Goal: Transaction & Acquisition: Obtain resource

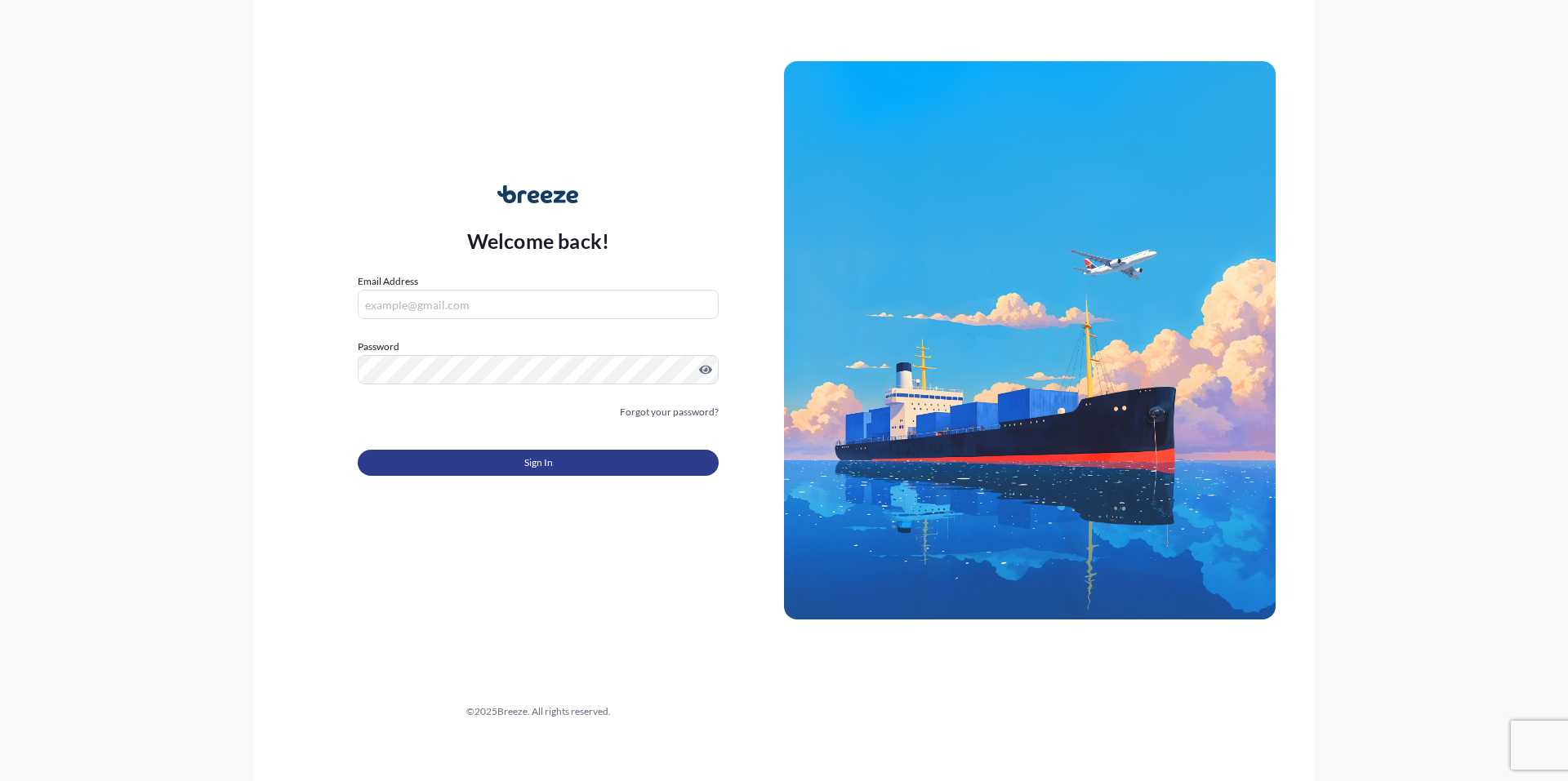
type input "allinground1@allinls.com"
click at [535, 457] on span "Sign In" at bounding box center [538, 463] width 28 height 16
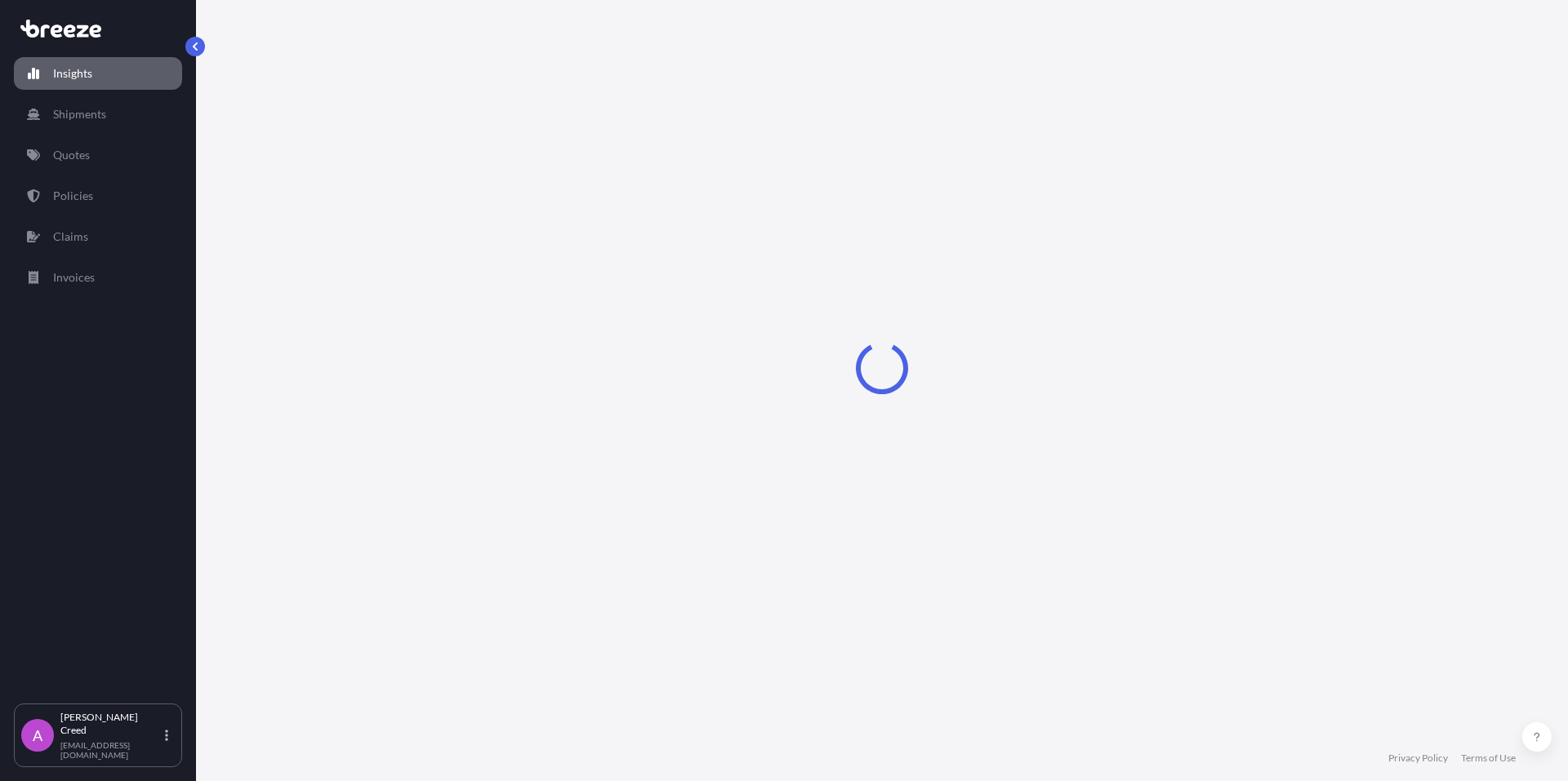
select select "2025"
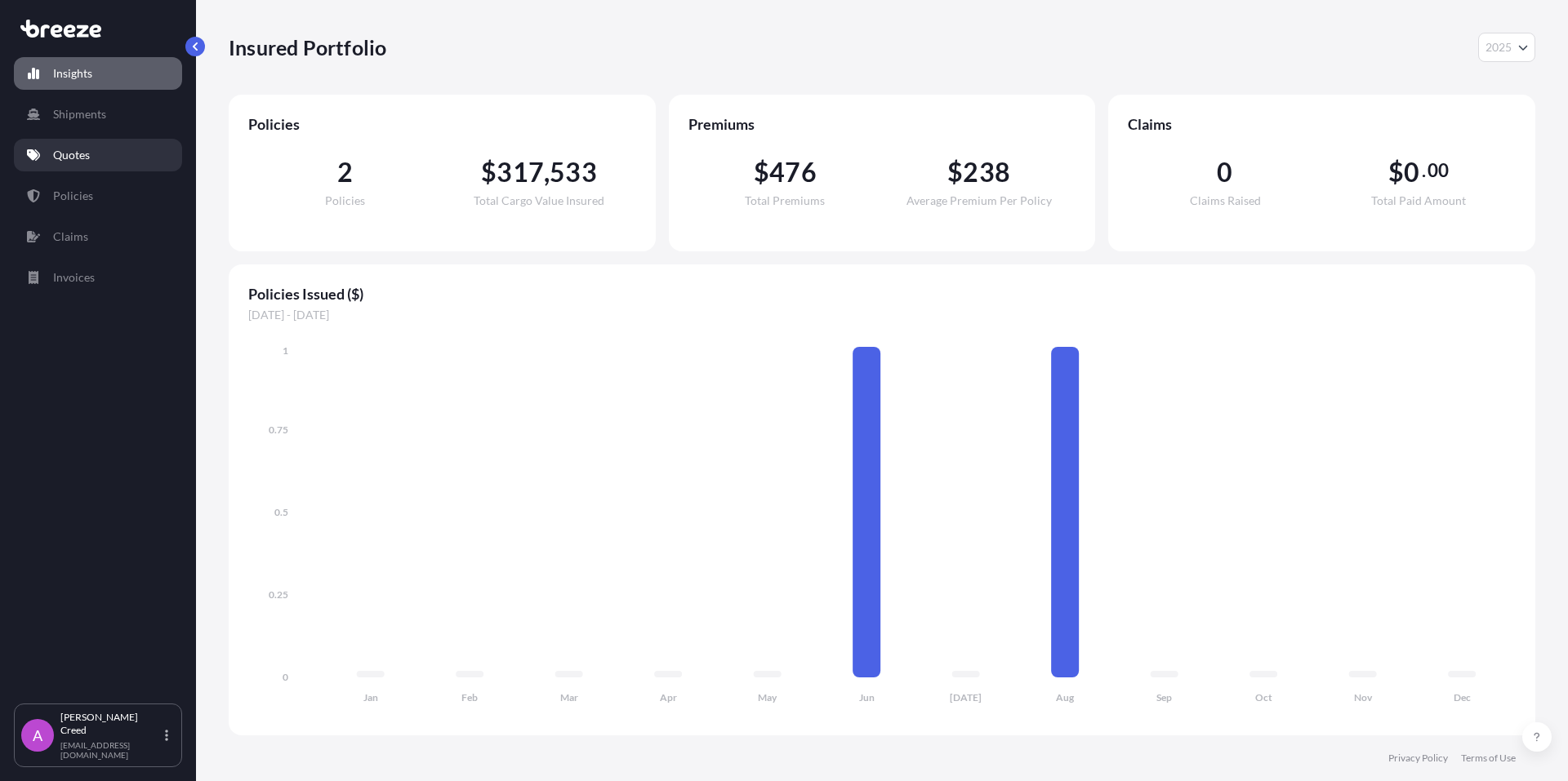
click at [71, 154] on p "Quotes" at bounding box center [71, 155] width 36 height 16
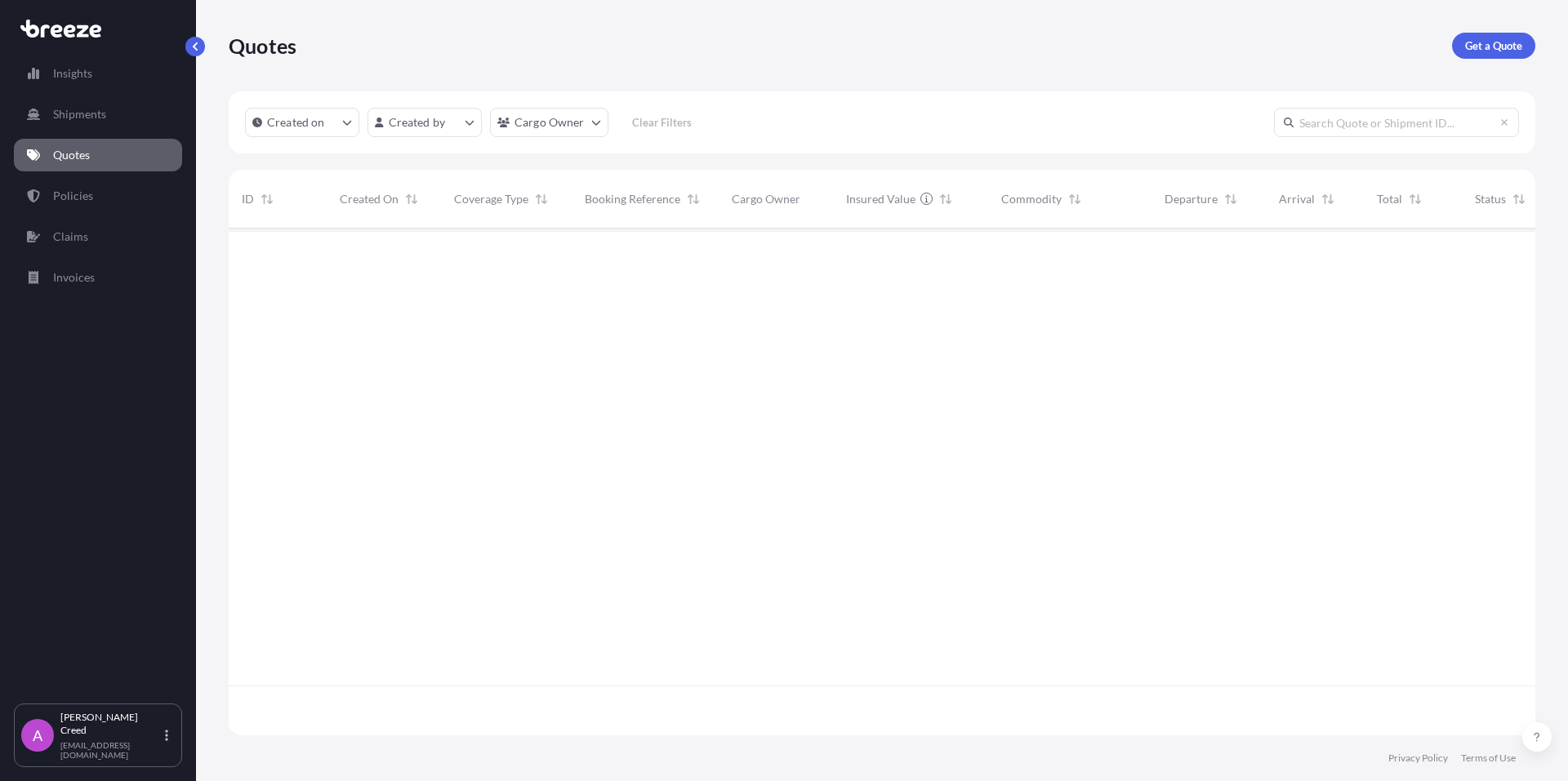
scroll to position [553, 1295]
click at [1486, 48] on p "Get a Quote" at bounding box center [1493, 46] width 57 height 16
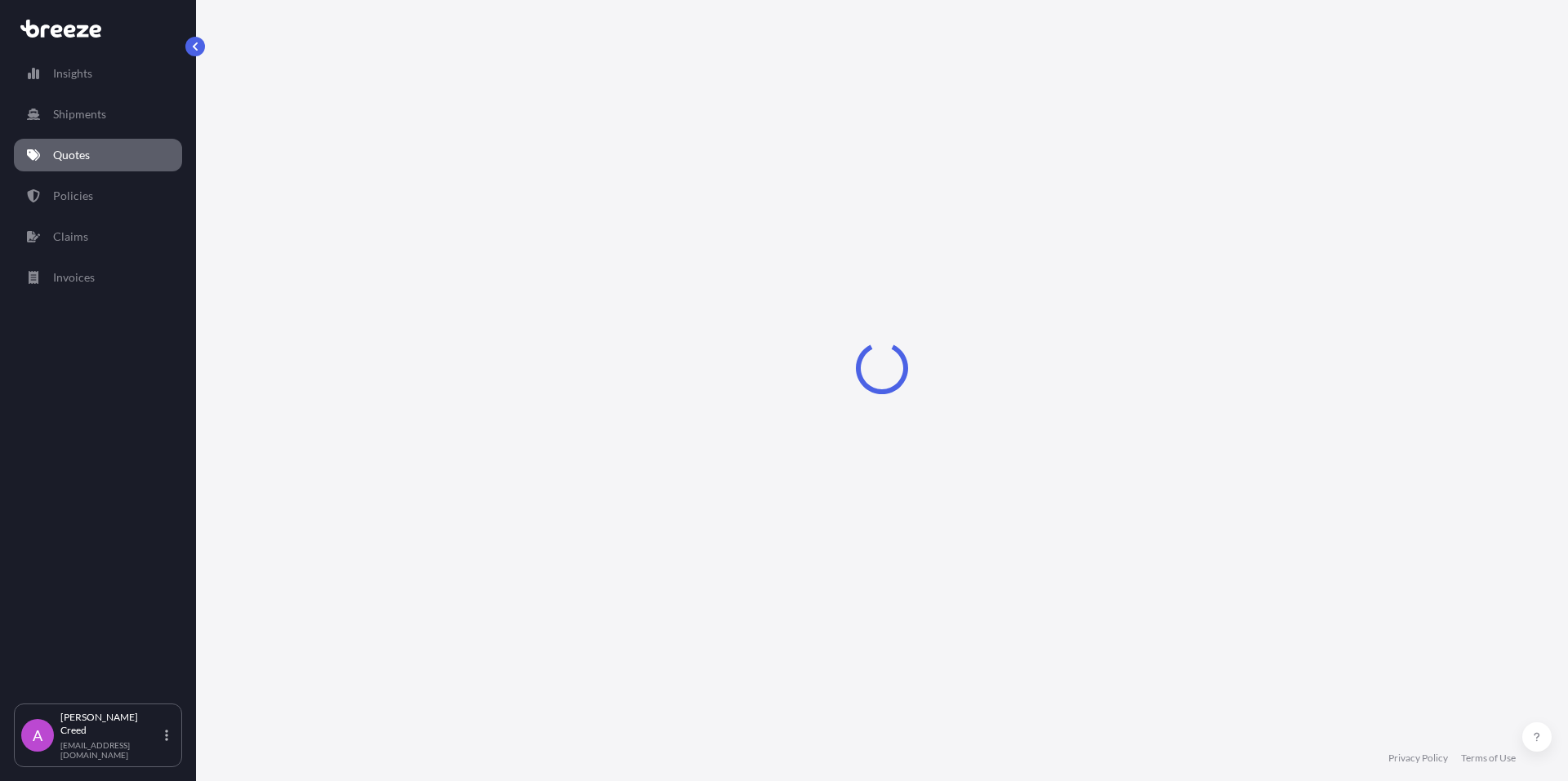
select select "Sea"
select select "1"
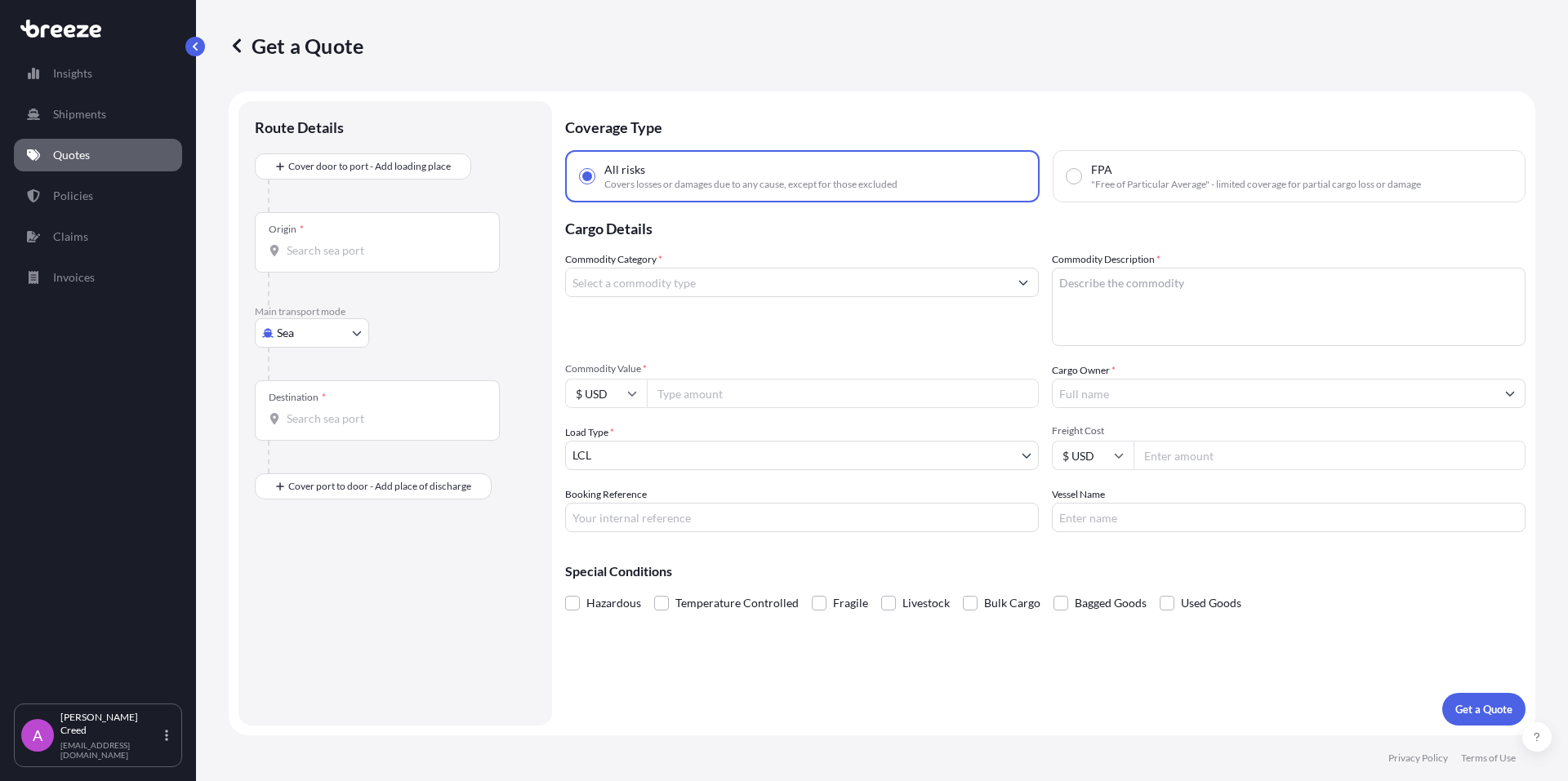
click at [351, 258] on input "Origin *" at bounding box center [383, 250] width 193 height 16
type input "2"
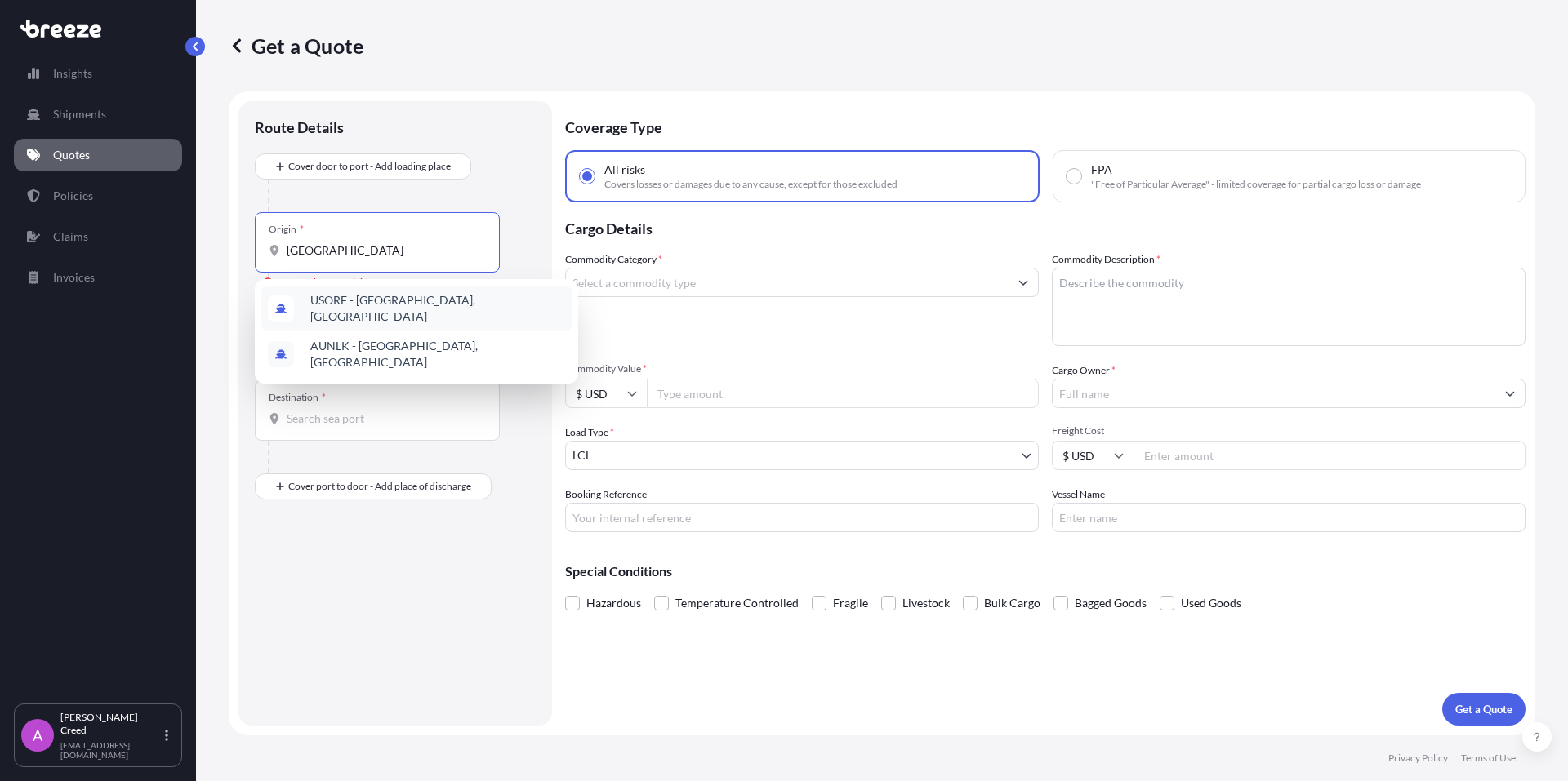
click at [384, 308] on span "USORF - Norfolk, United States" at bounding box center [438, 309] width 255 height 33
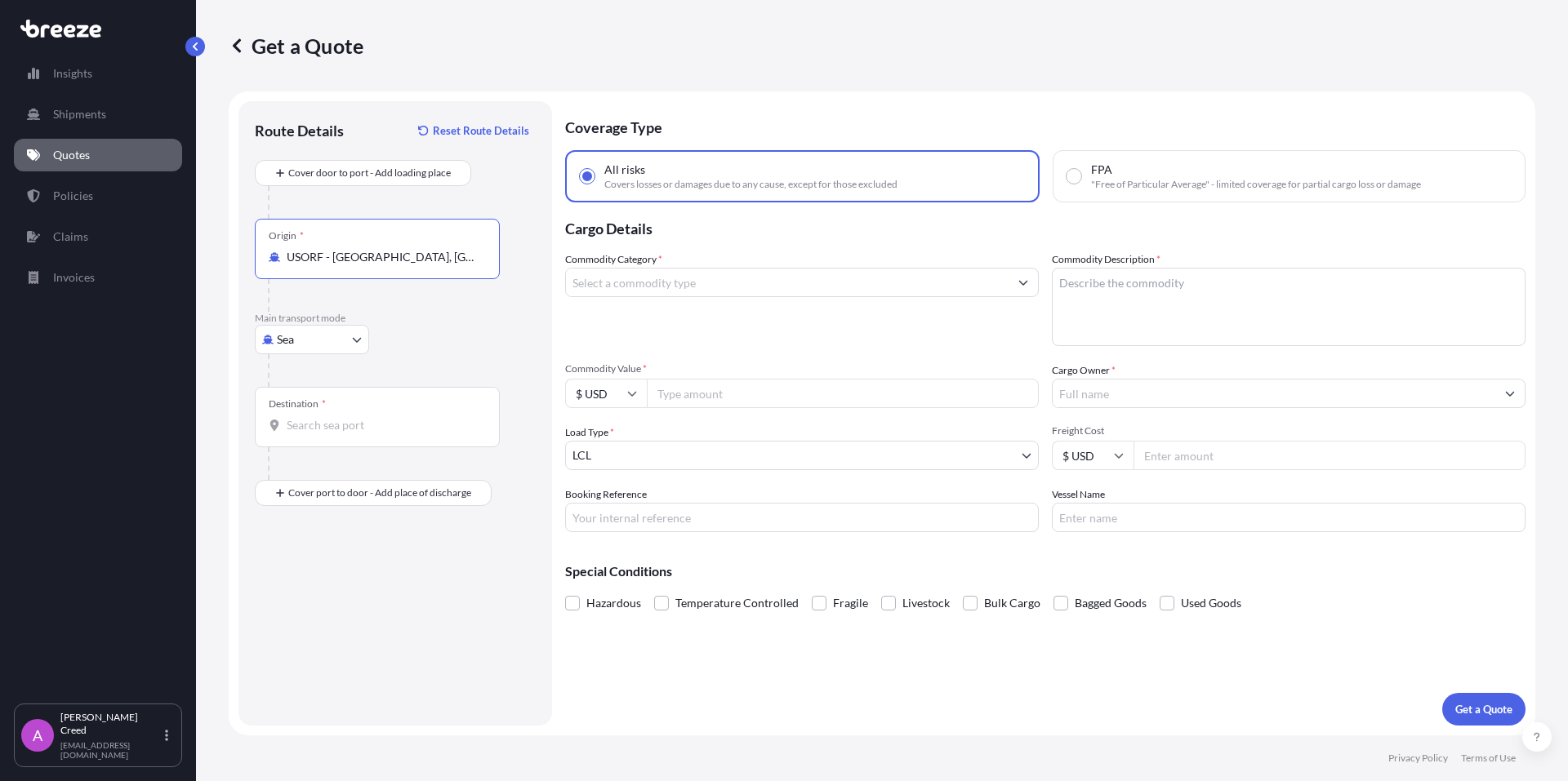
type input "USORF - Norfolk, United States"
click at [329, 437] on div "Destination *" at bounding box center [377, 417] width 245 height 60
click at [329, 433] on input "Destination *" at bounding box center [383, 425] width 193 height 16
type input "TRIST - Istanbul, Turkey"
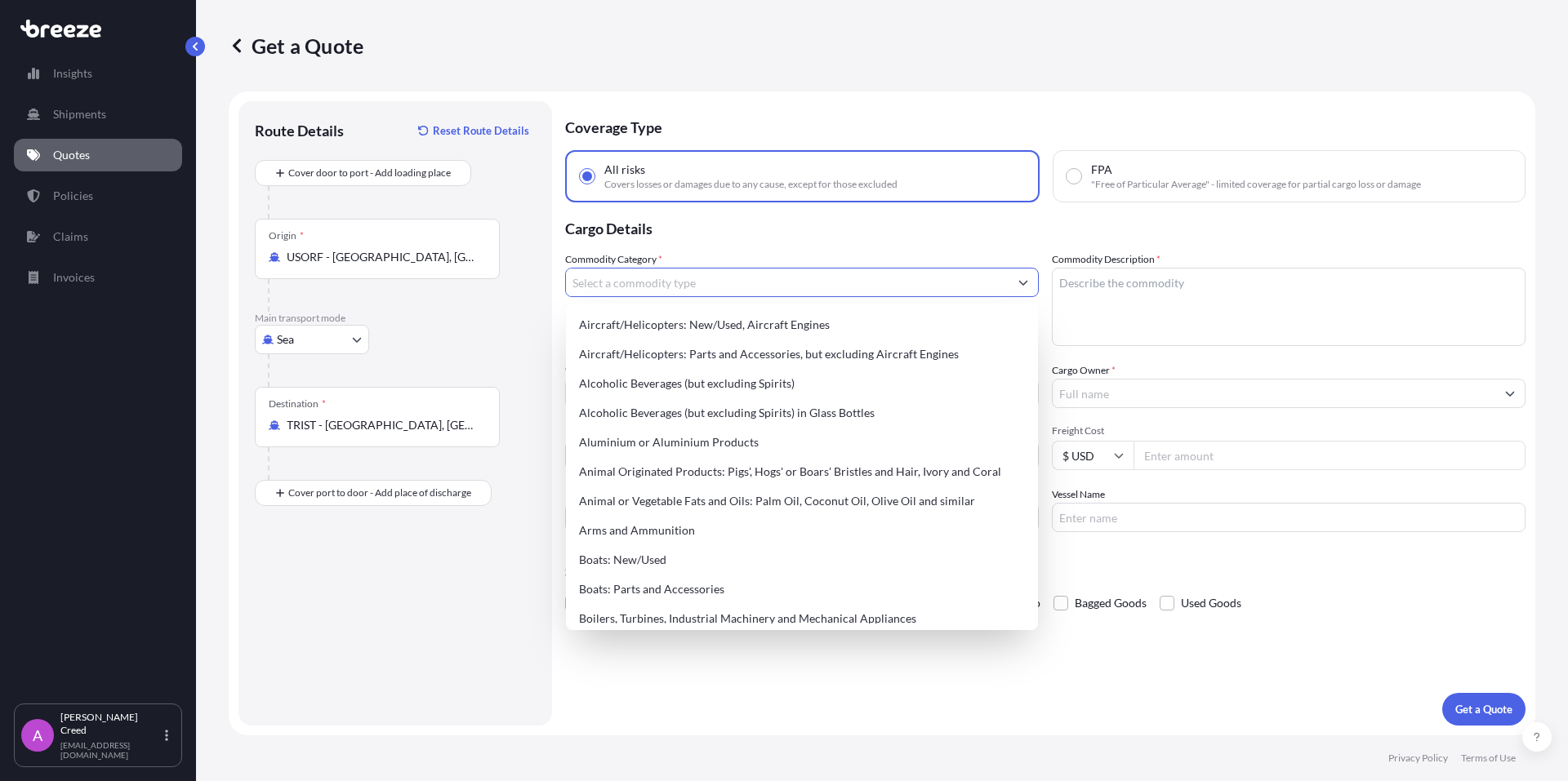
click at [721, 289] on input "Commodity Category *" at bounding box center [788, 282] width 443 height 29
paste input "nylon zipper tape"
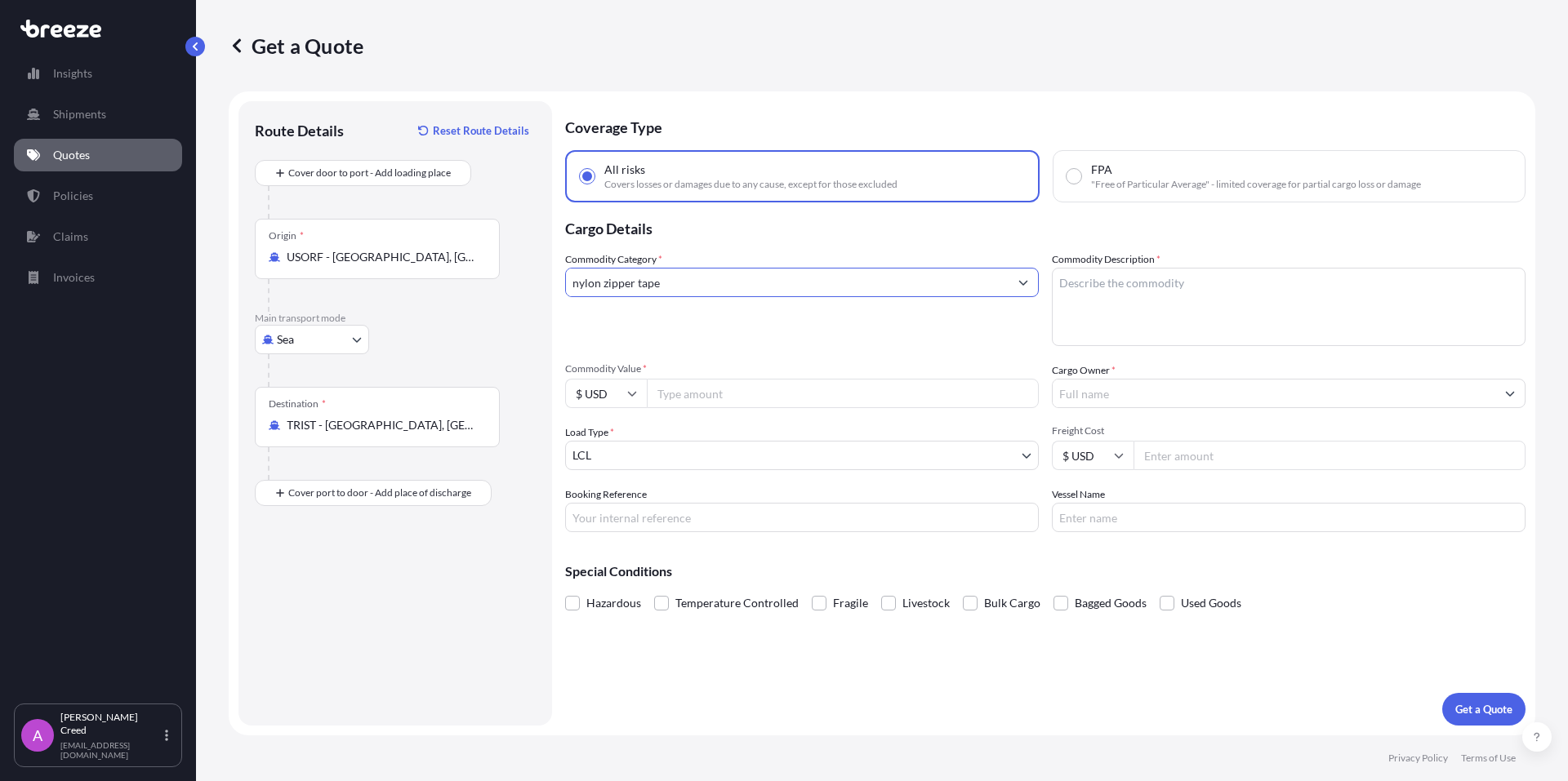
click at [757, 276] on input "nylon zipper tape" at bounding box center [788, 282] width 443 height 29
type input "nylon zipper tape"
click at [704, 397] on input "Commodity Value *" at bounding box center [842, 393] width 392 height 29
type input "115000"
click at [872, 455] on body "Insights Shipments Quotes Policies Claims Invoices A Alexander Creed allingroun…" at bounding box center [784, 390] width 1568 height 781
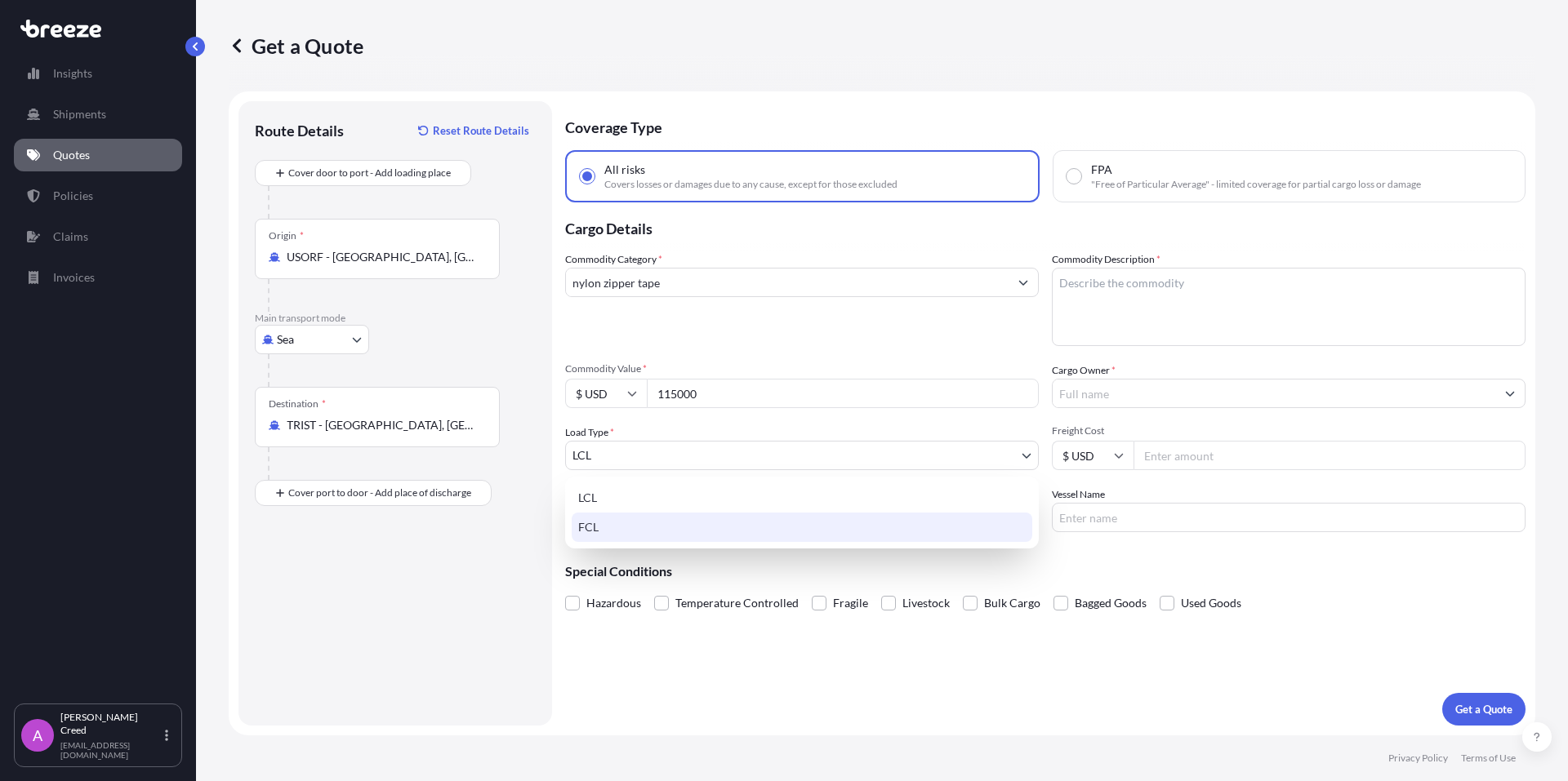
click at [597, 528] on div "FCL" at bounding box center [802, 527] width 461 height 29
select select "2"
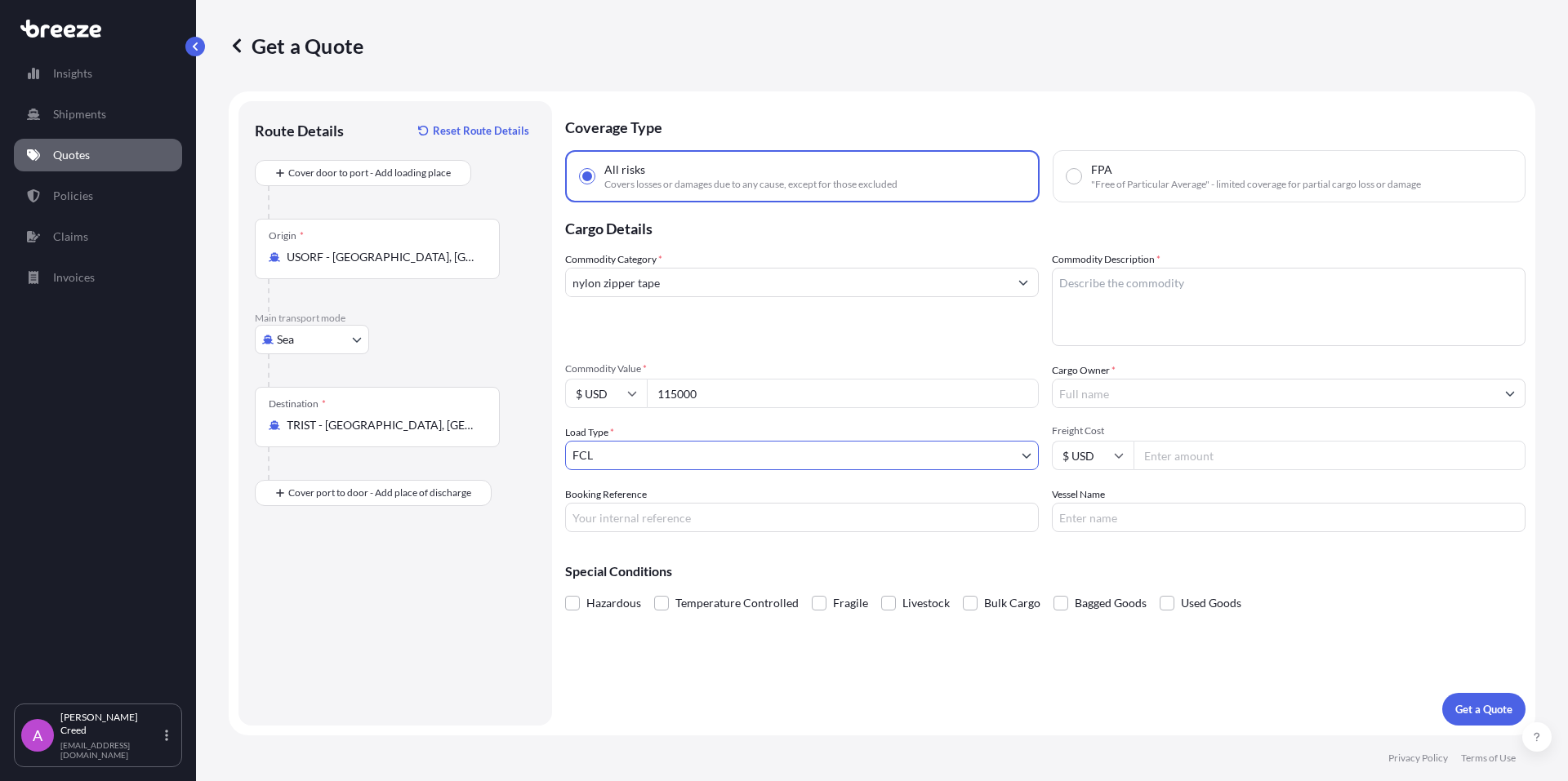
click at [1185, 290] on textarea "Commodity Description *" at bounding box center [1288, 307] width 473 height 78
paste textarea "nylon zipper tape"
paste textarea "960720900000"
type textarea "nylon zipper tape HS code 960720900000"
click at [1438, 399] on input "Cargo Owner *" at bounding box center [1274, 393] width 443 height 29
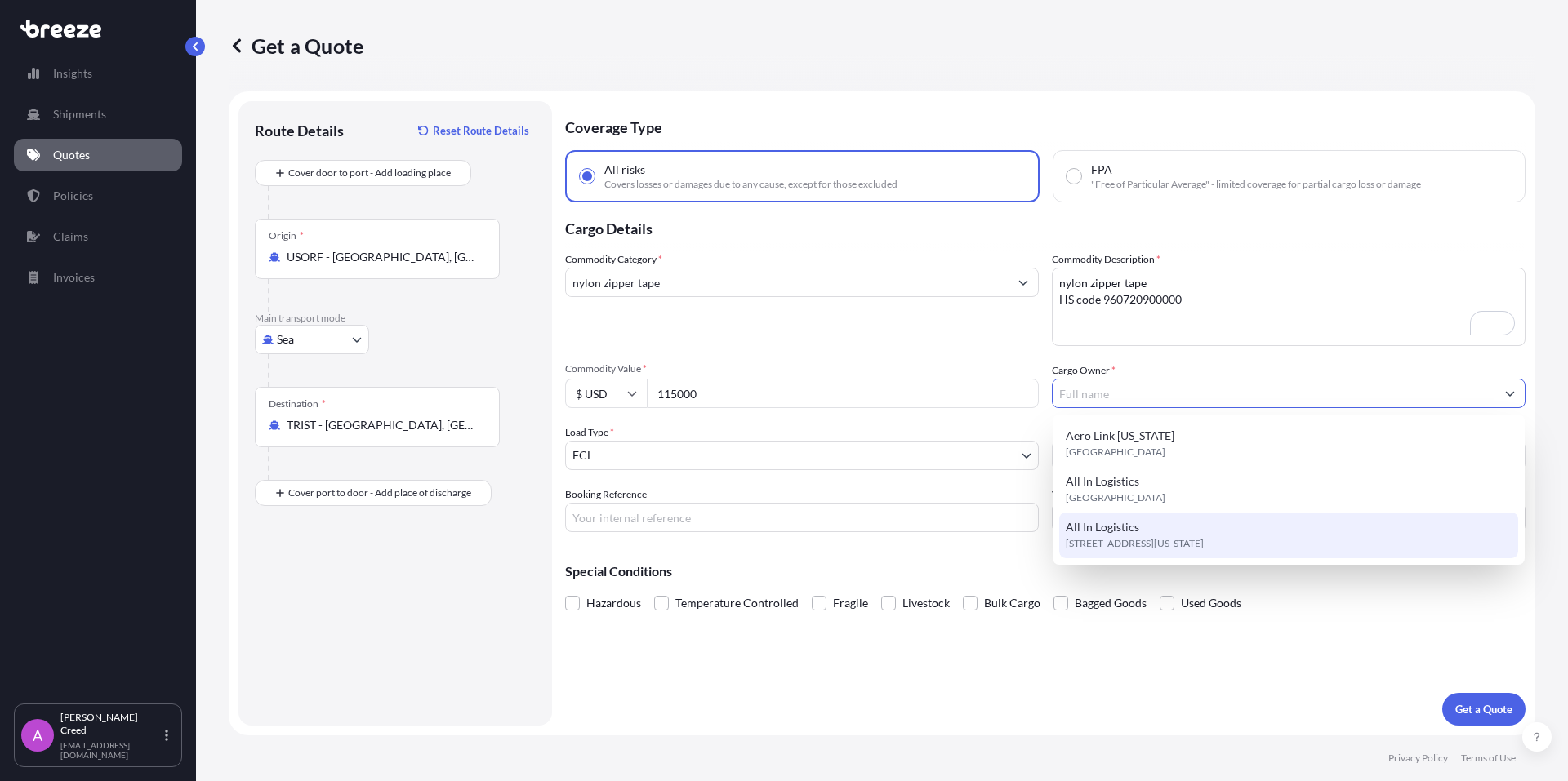
click at [1123, 543] on span "18832 Florida St #48, 92648, Huntington Beach, United States" at bounding box center [1135, 543] width 138 height 16
type input "All In Logistics"
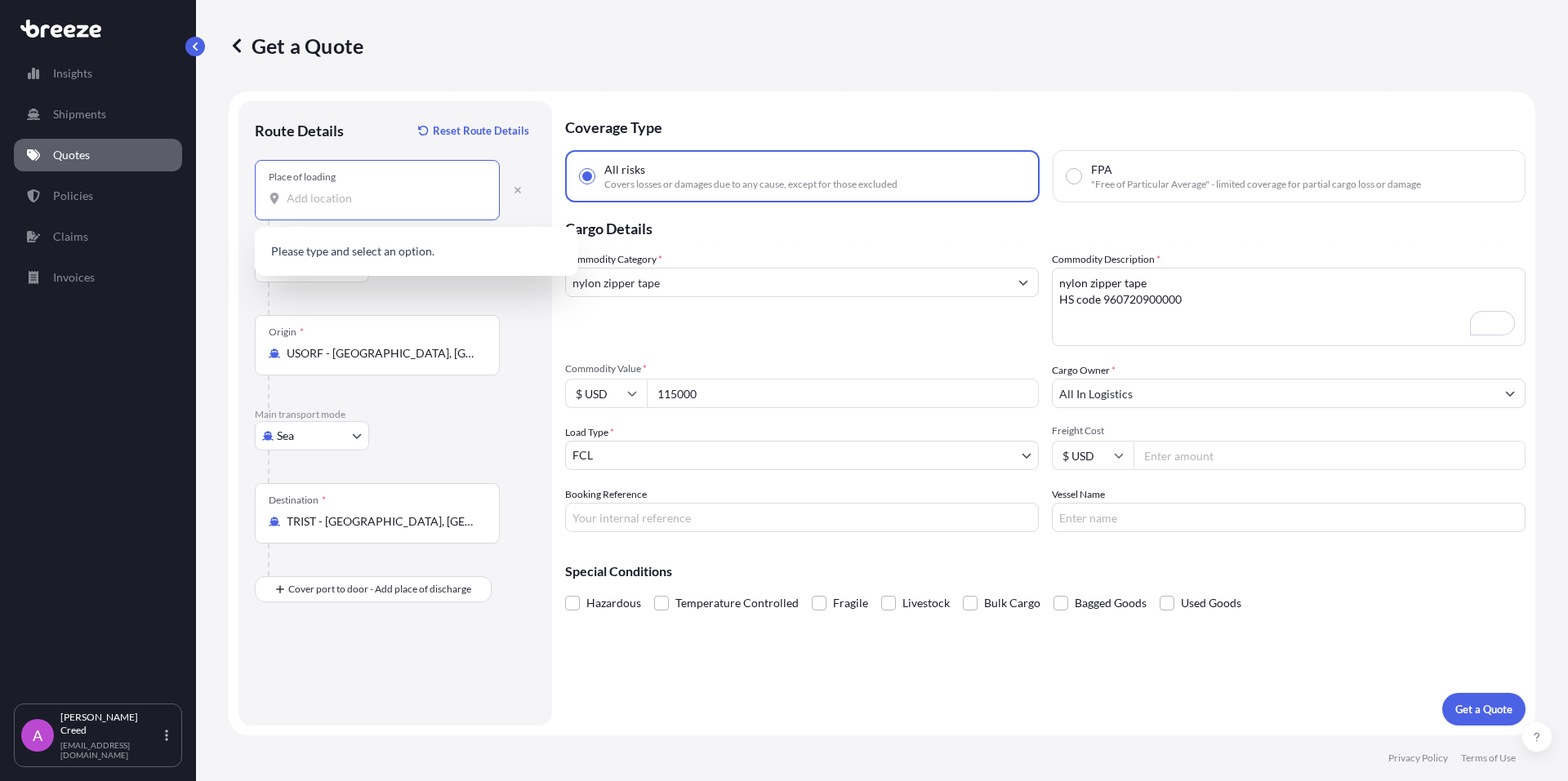
click at [311, 203] on input "Place of loading" at bounding box center [383, 198] width 193 height 16
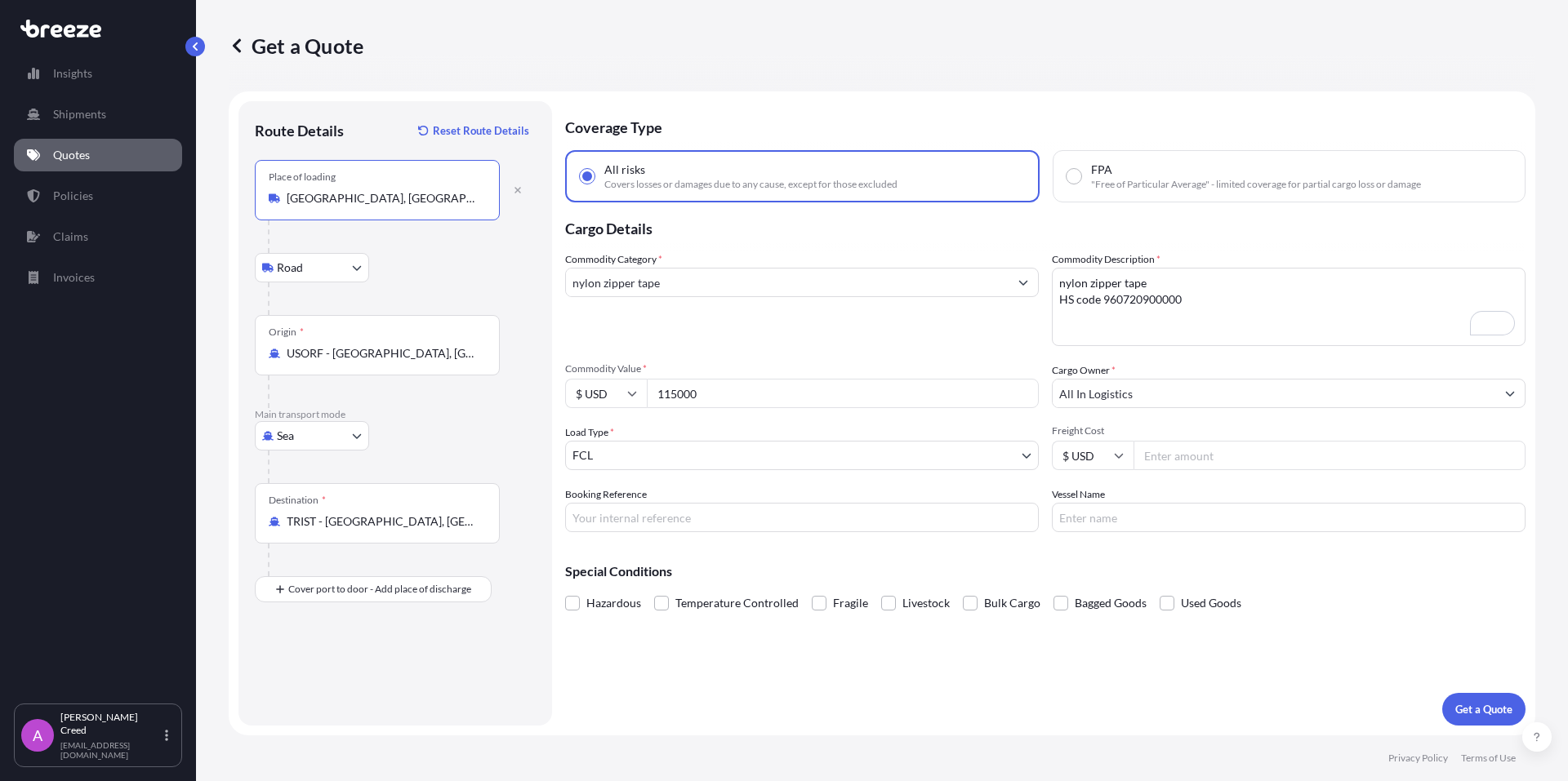
type input "Norfolk, VA 23505, USA"
click at [353, 269] on body "Insights Shipments Quotes Policies Claims Invoices A Alexander Creed allingroun…" at bounding box center [784, 390] width 1568 height 781
click at [291, 309] on span "Road" at bounding box center [299, 310] width 26 height 16
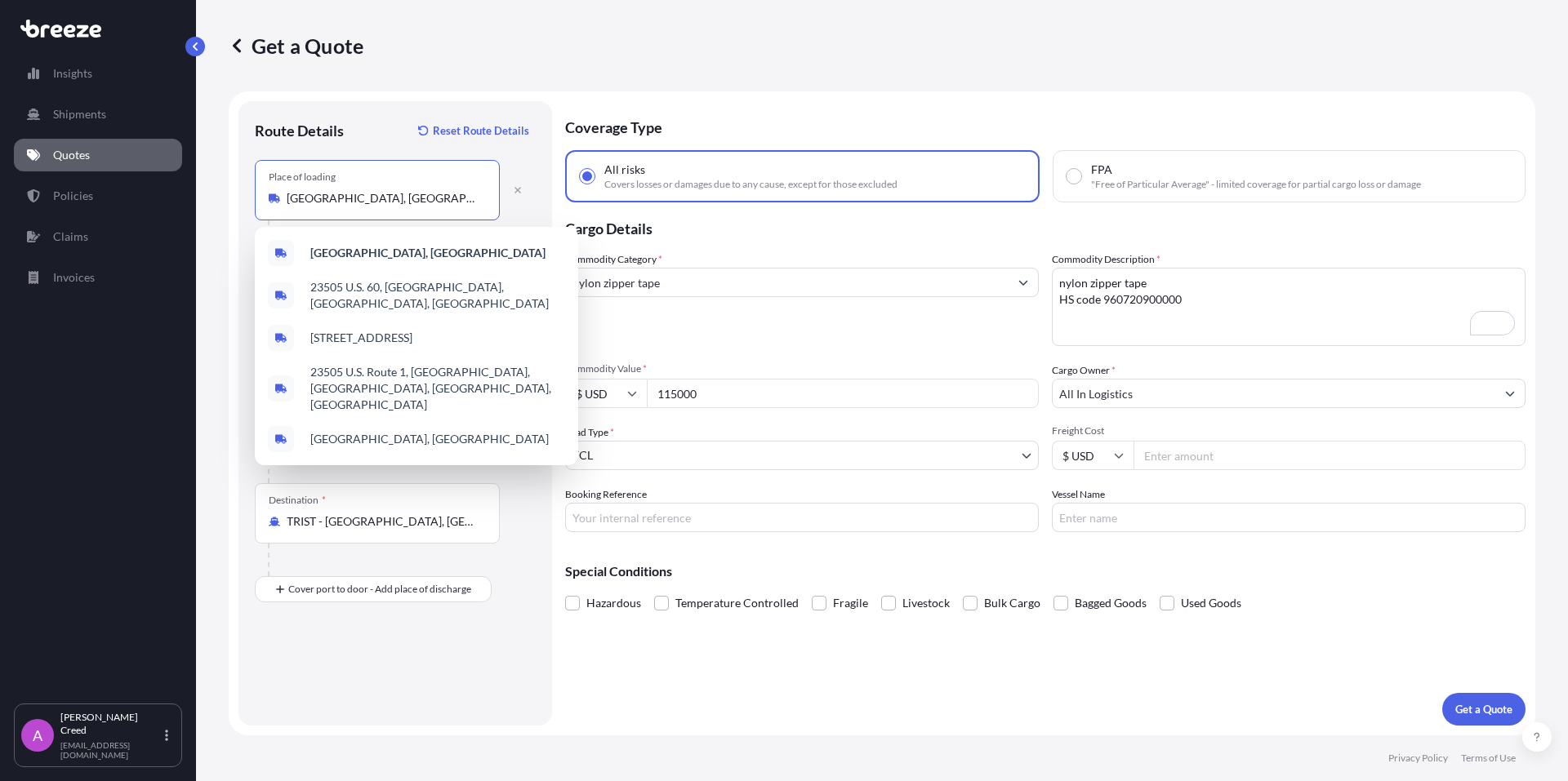
drag, startPoint x: 377, startPoint y: 198, endPoint x: 281, endPoint y: 190, distance: 96.3
click at [281, 190] on div "Norfolk, VA 23505, USA" at bounding box center [377, 198] width 218 height 16
click at [992, 92] on form "Route Details Reset Route Details Place of loading Norfolk, VA 23505, USA Road …" at bounding box center [881, 413] width 1307 height 644
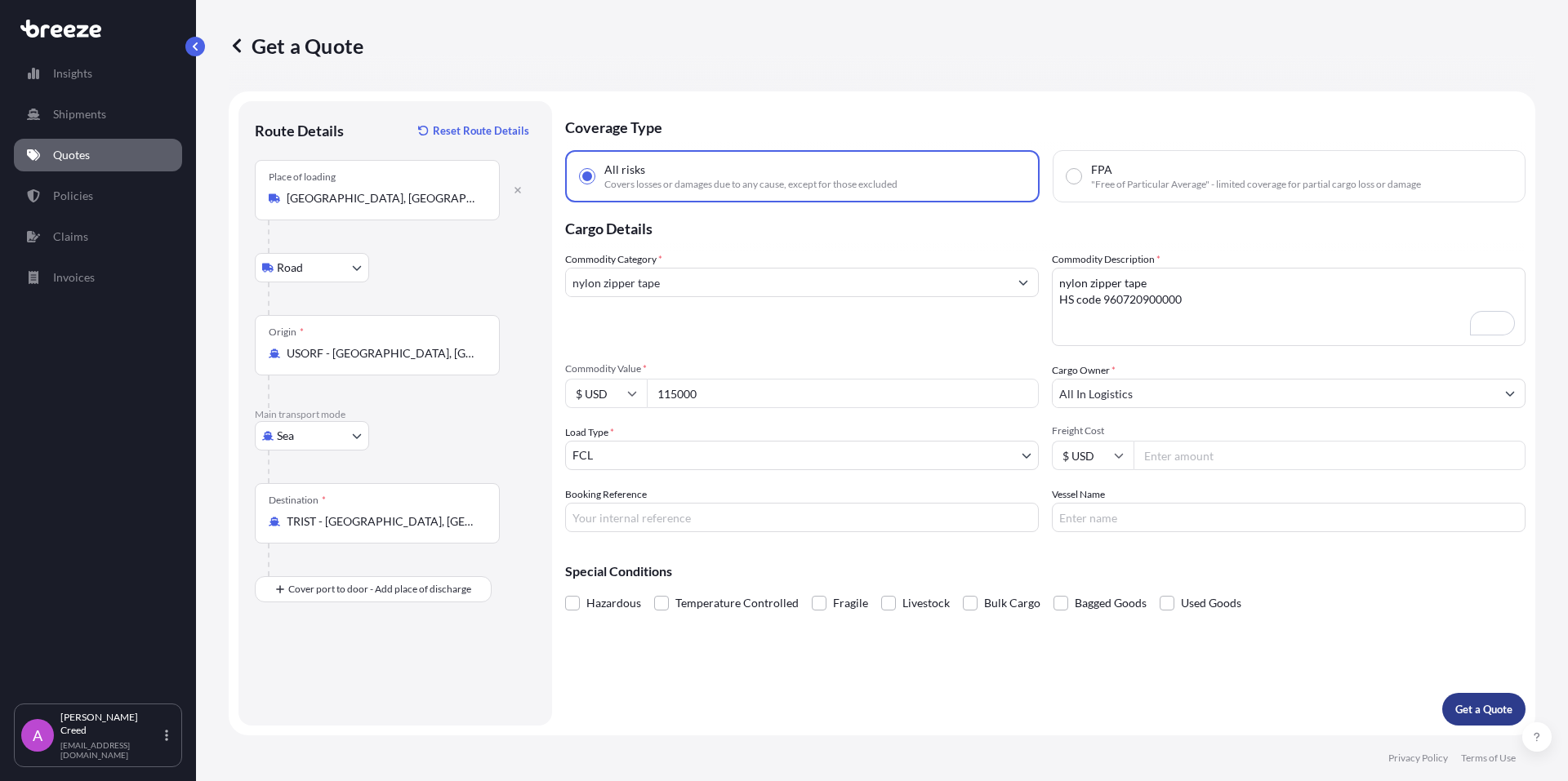
click at [1486, 715] on p "Get a Quote" at bounding box center [1483, 709] width 57 height 16
click at [1020, 283] on icon "Show suggestions" at bounding box center [1023, 282] width 10 height 10
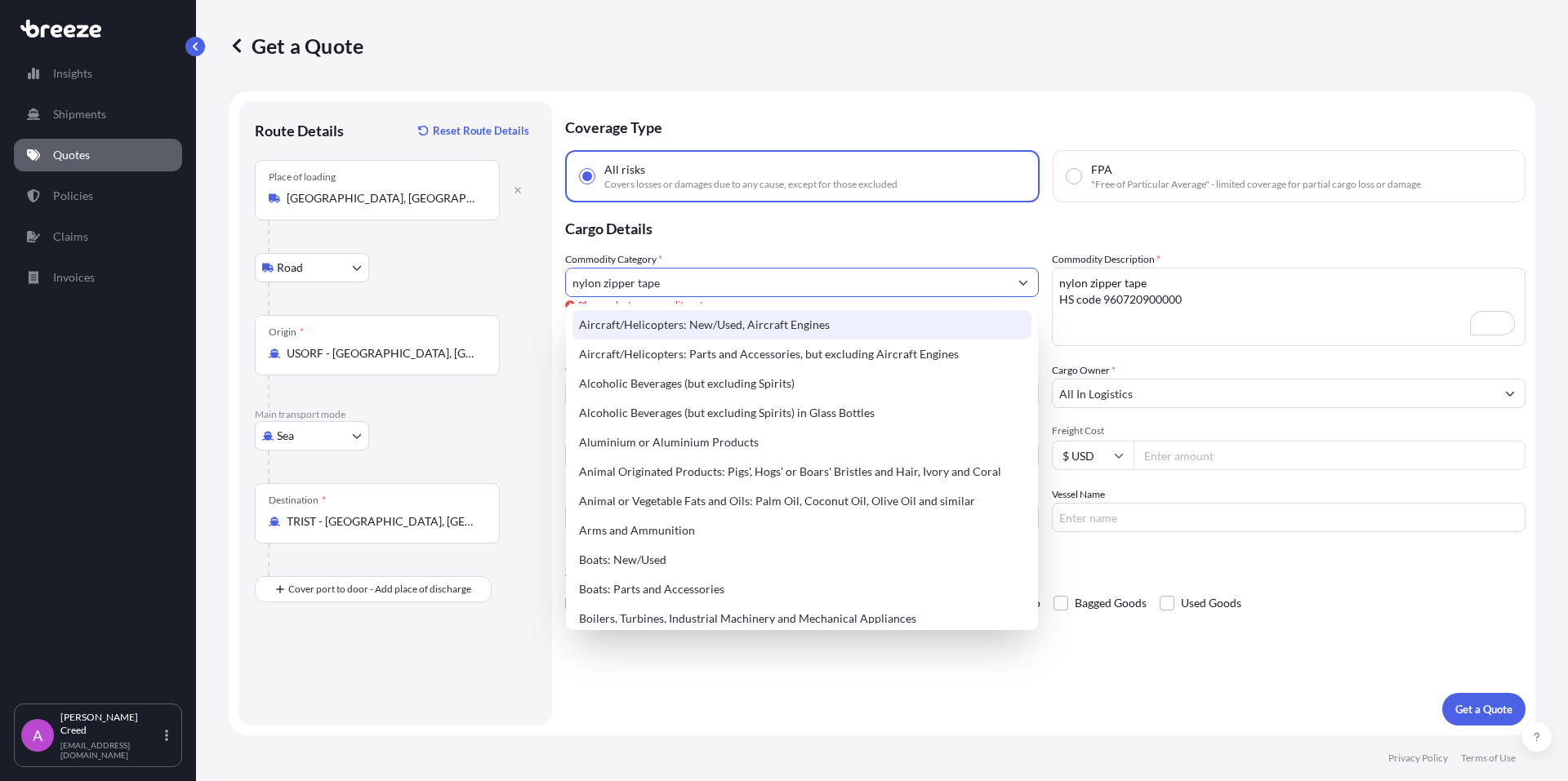
drag, startPoint x: 666, startPoint y: 282, endPoint x: 558, endPoint y: 282, distance: 108.0
click at [558, 282] on form "Route Details Reset Route Details Place of loading Norfolk, VA 23505, USA Road …" at bounding box center [881, 413] width 1307 height 644
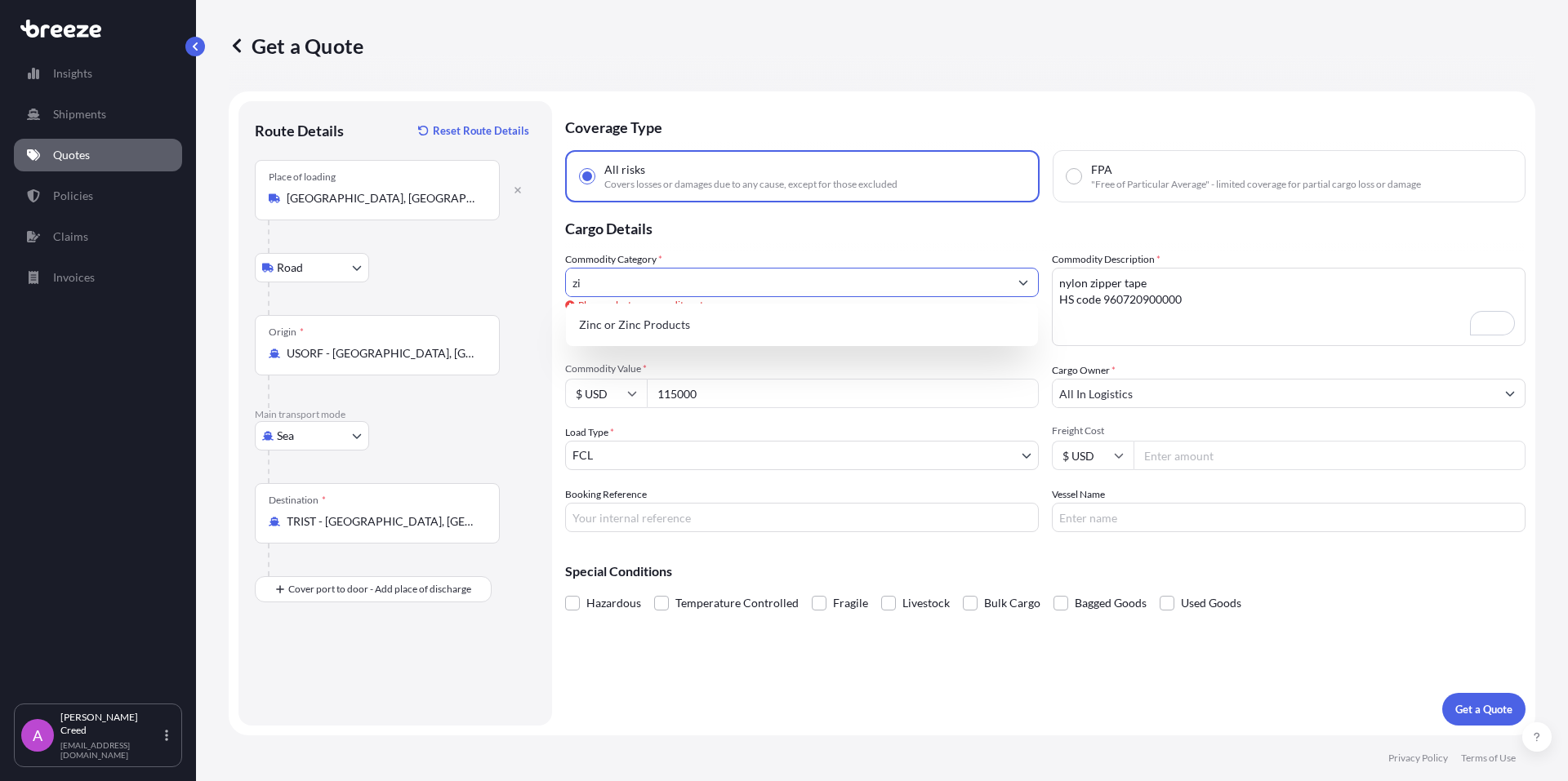
type input "z"
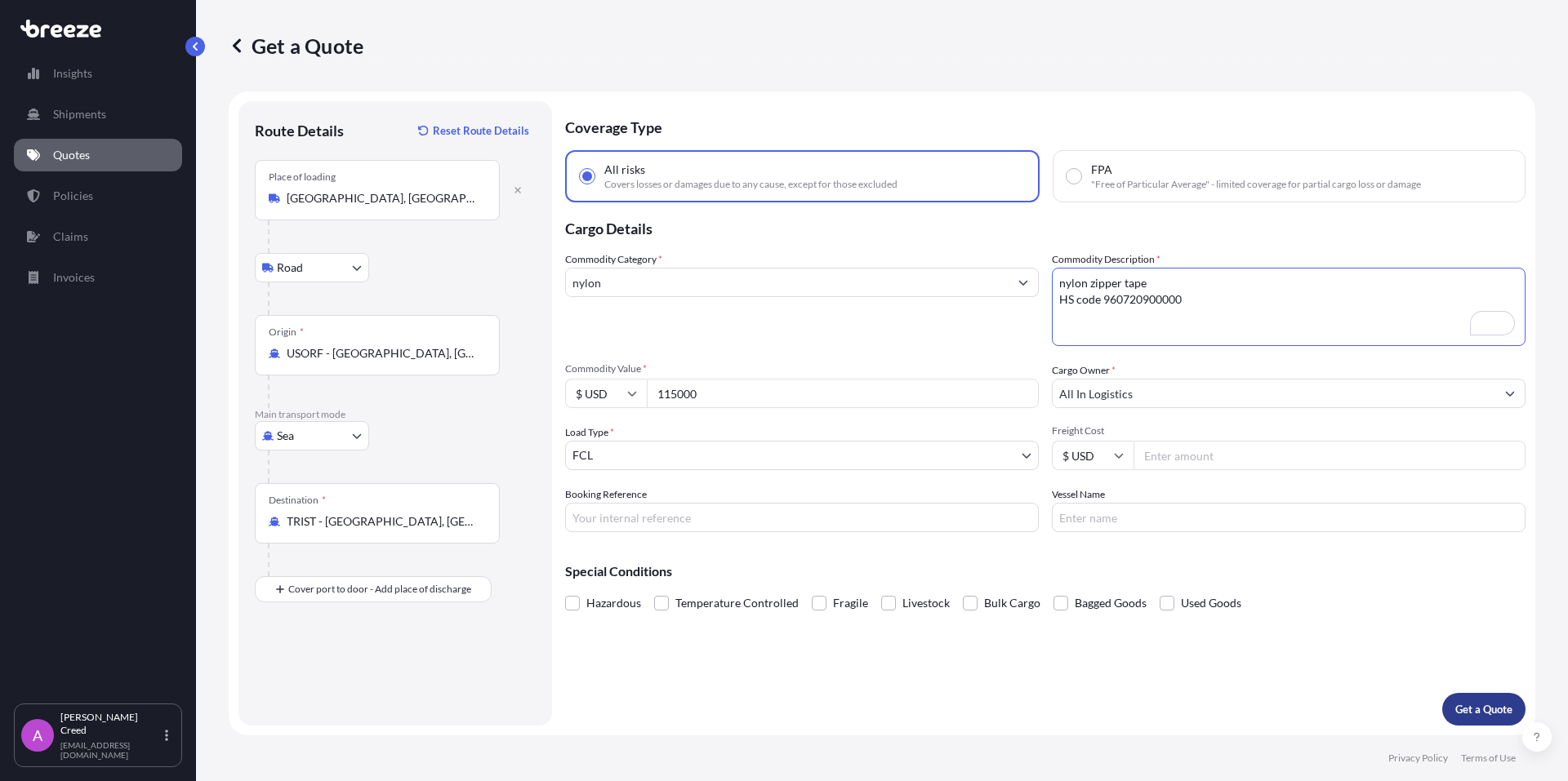
click at [1477, 712] on p "Get a Quote" at bounding box center [1483, 709] width 57 height 16
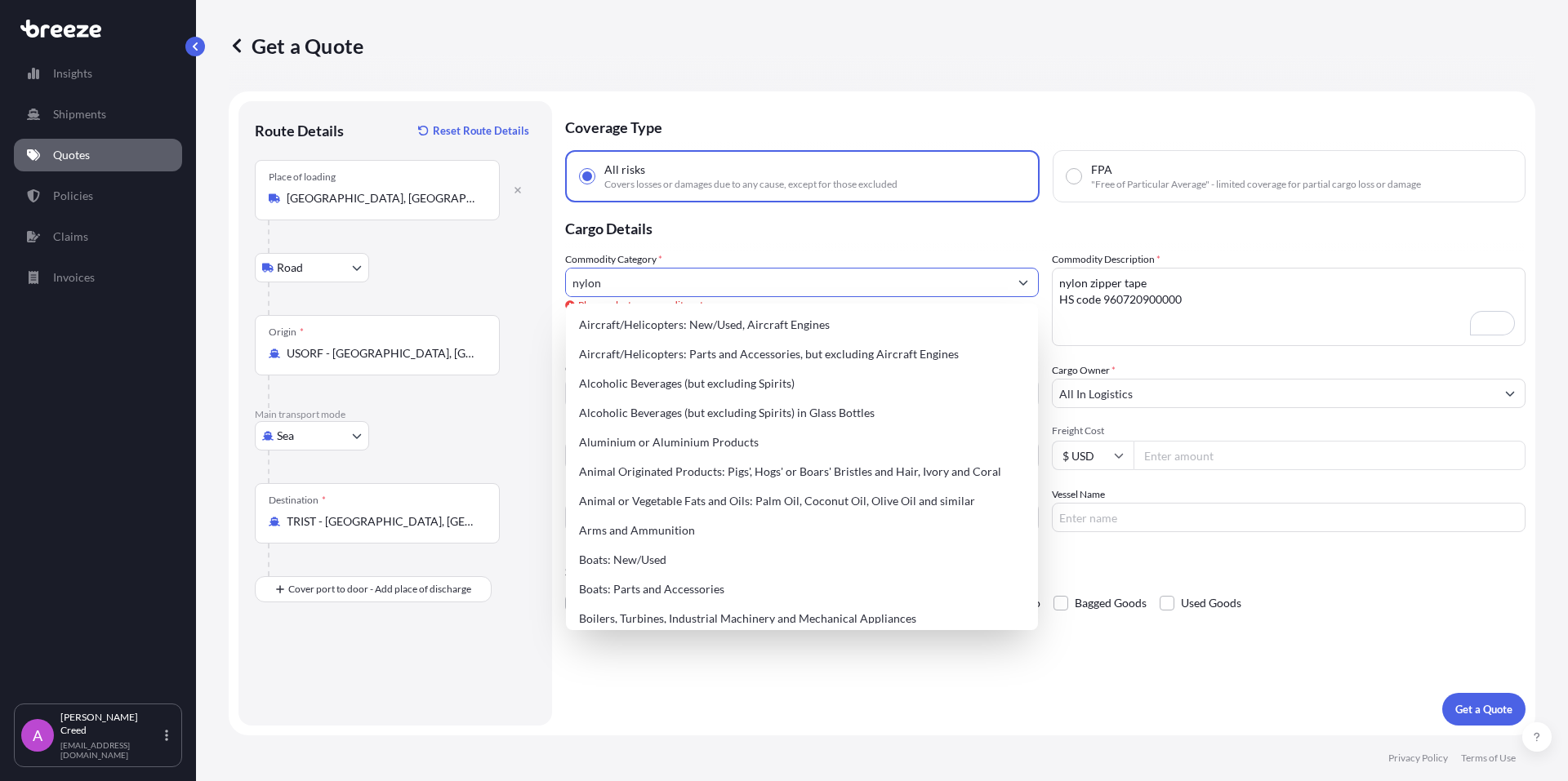
click at [1027, 294] on button "Show suggestions" at bounding box center [1023, 282] width 29 height 29
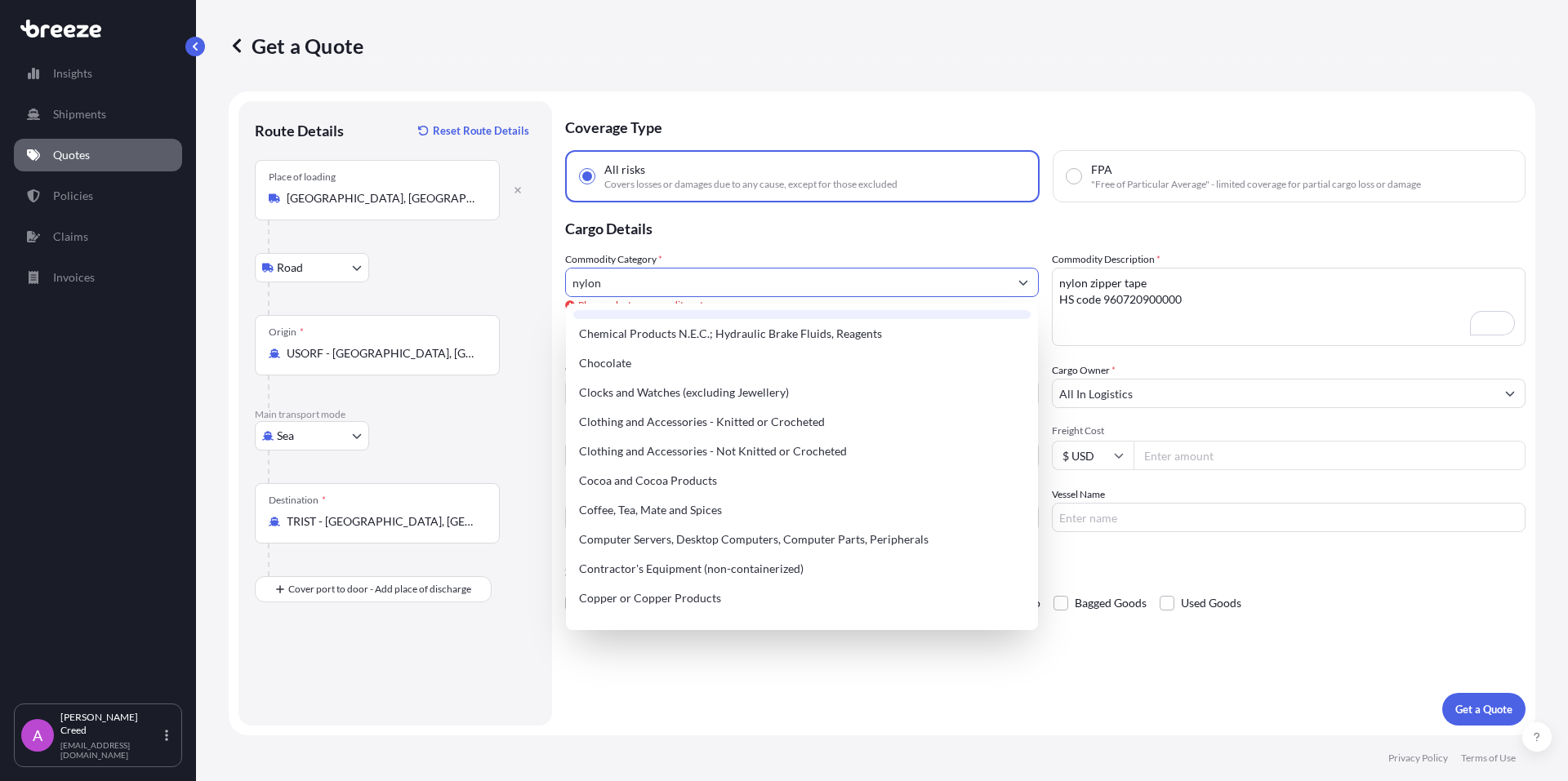
scroll to position [490, 0]
click at [699, 424] on div "Clothing and Accessories - Knitted or Crocheted" at bounding box center [802, 422] width 459 height 29
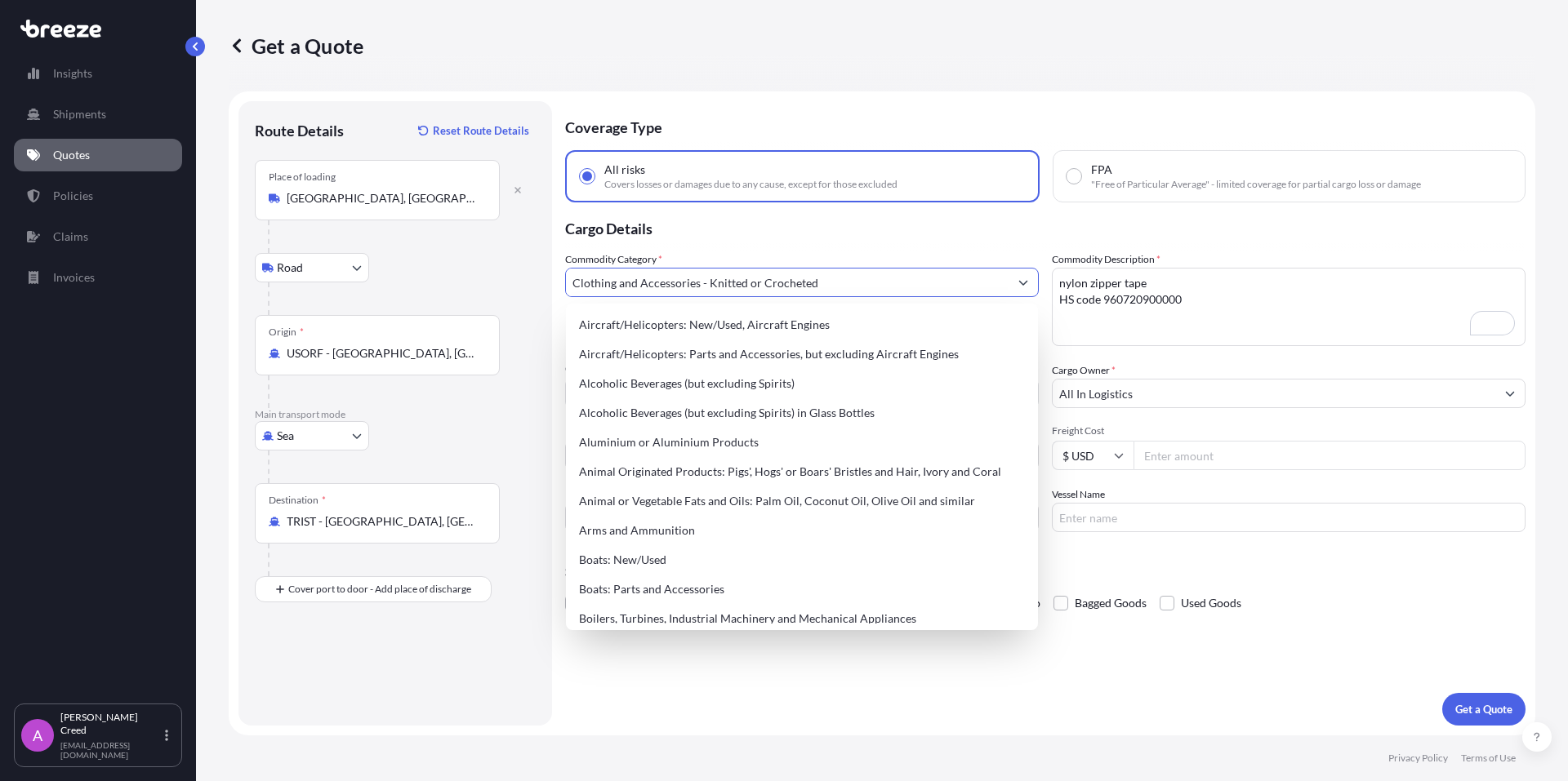
click at [1022, 282] on icon "Show suggestions" at bounding box center [1023, 283] width 9 height 5
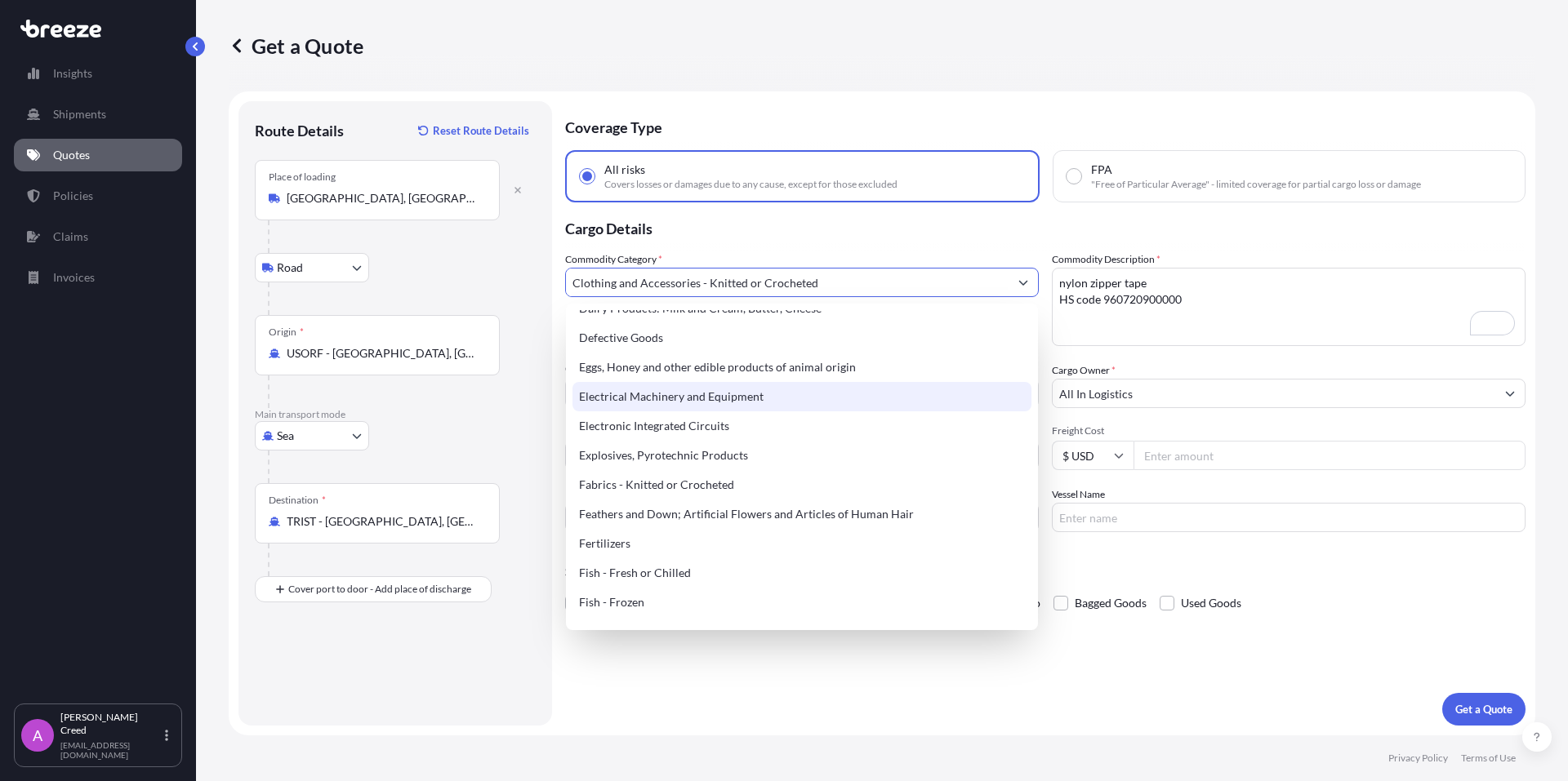
scroll to position [846, 0]
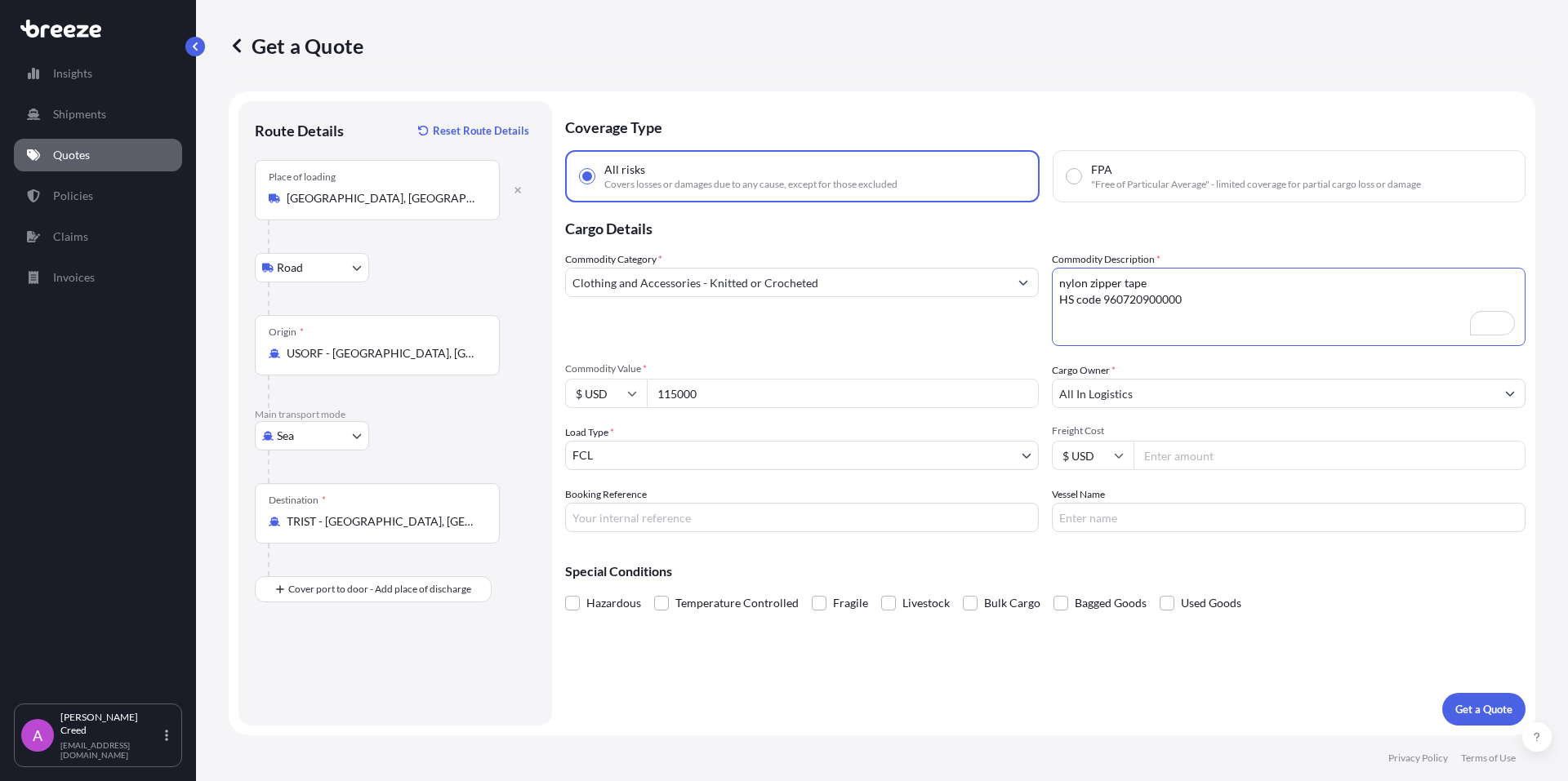
drag, startPoint x: 1105, startPoint y: 302, endPoint x: 1128, endPoint y: 299, distance: 23.2
click at [1128, 299] on textarea "nylon zipper tape HS code 960720900000" at bounding box center [1288, 307] width 473 height 78
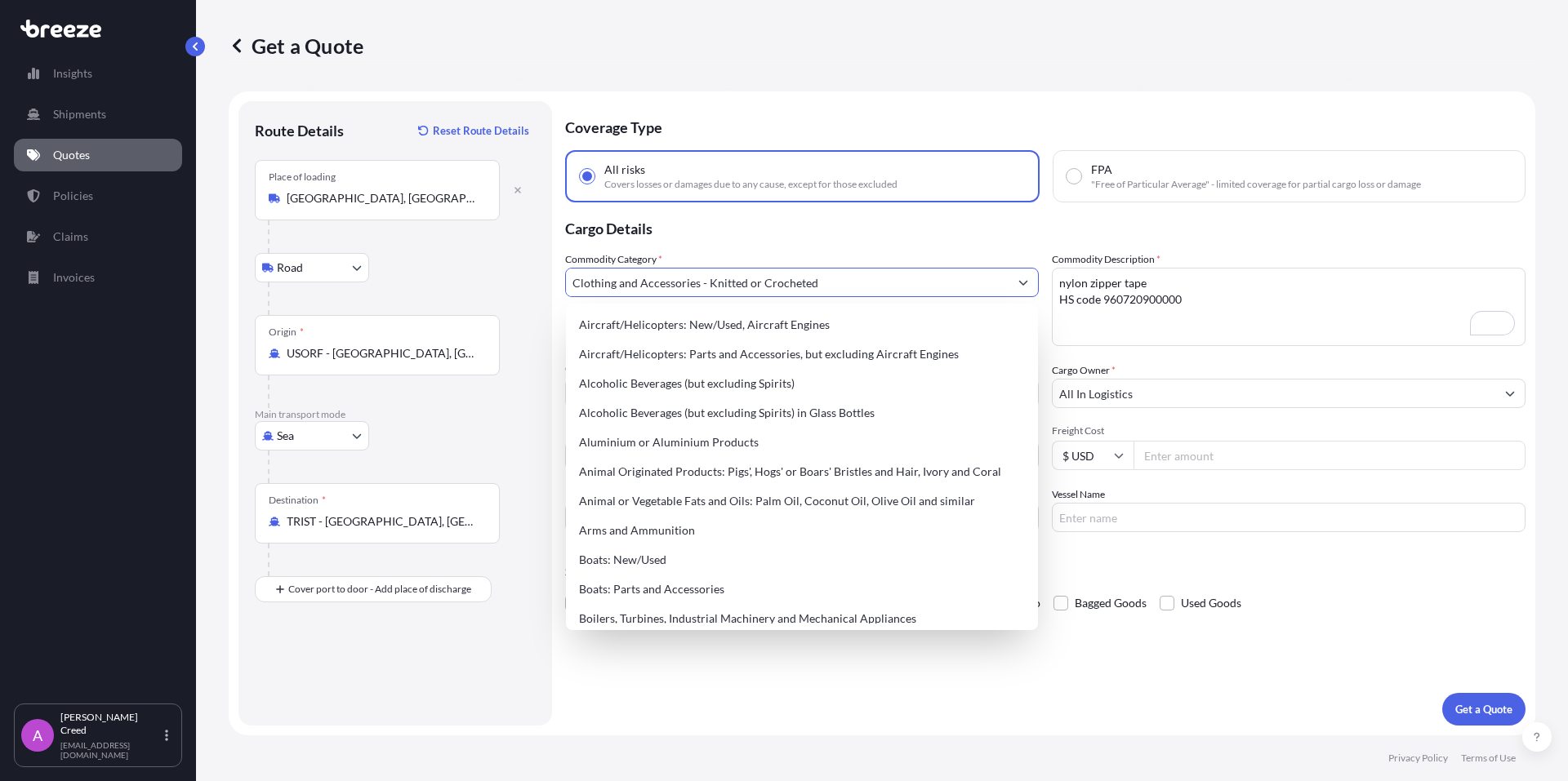
click at [830, 281] on input "Clothing and Accessories - Knitted or Crocheted" at bounding box center [788, 282] width 443 height 29
drag, startPoint x: 841, startPoint y: 281, endPoint x: 458, endPoint y: 268, distance: 383.2
click at [458, 268] on form "Route Details Reset Route Details Place of loading Norfolk, VA 23505, USA Road …" at bounding box center [881, 413] width 1307 height 644
paste input "9607"
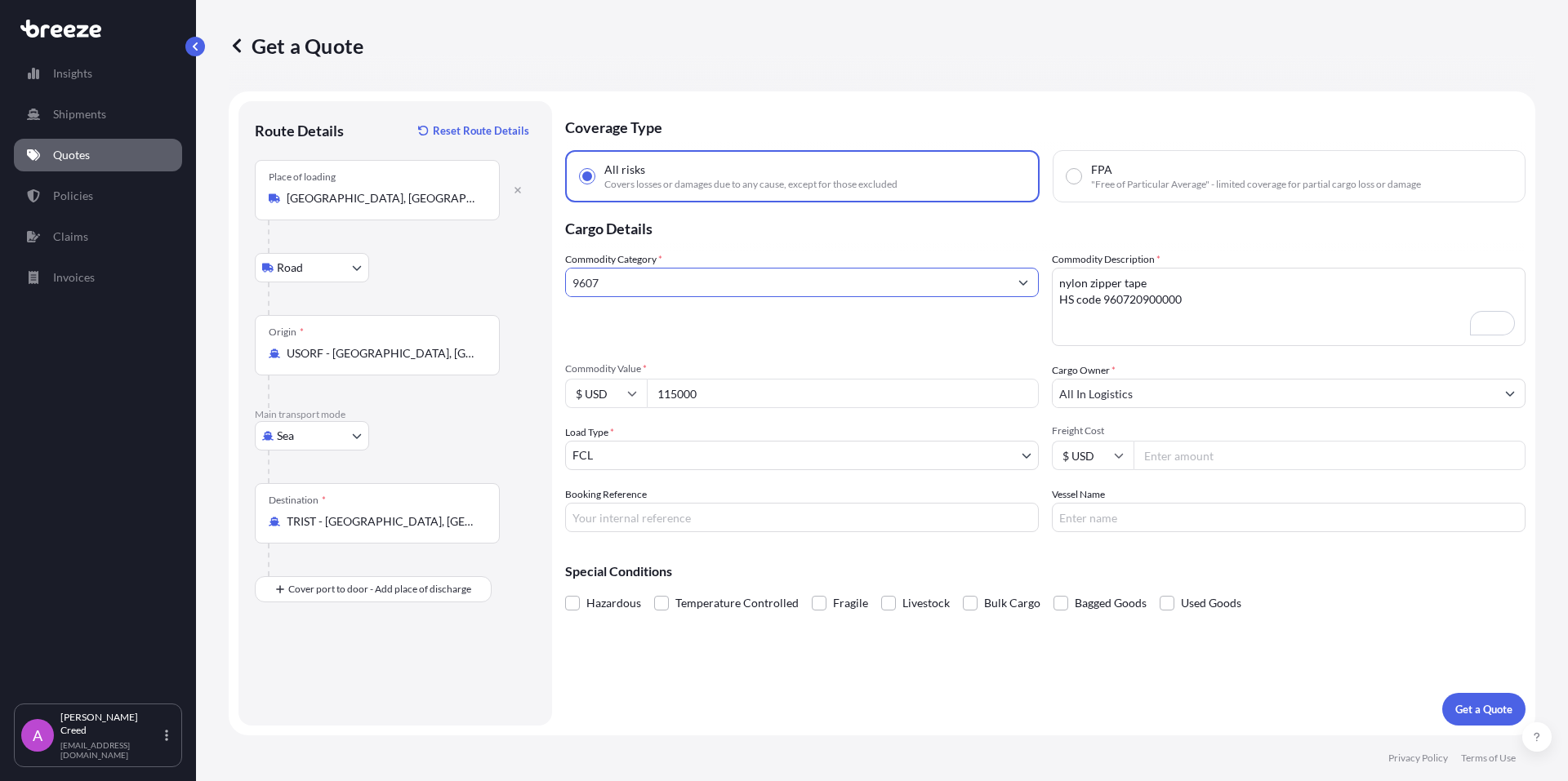
click at [1026, 289] on button "Show suggestions" at bounding box center [1023, 282] width 29 height 29
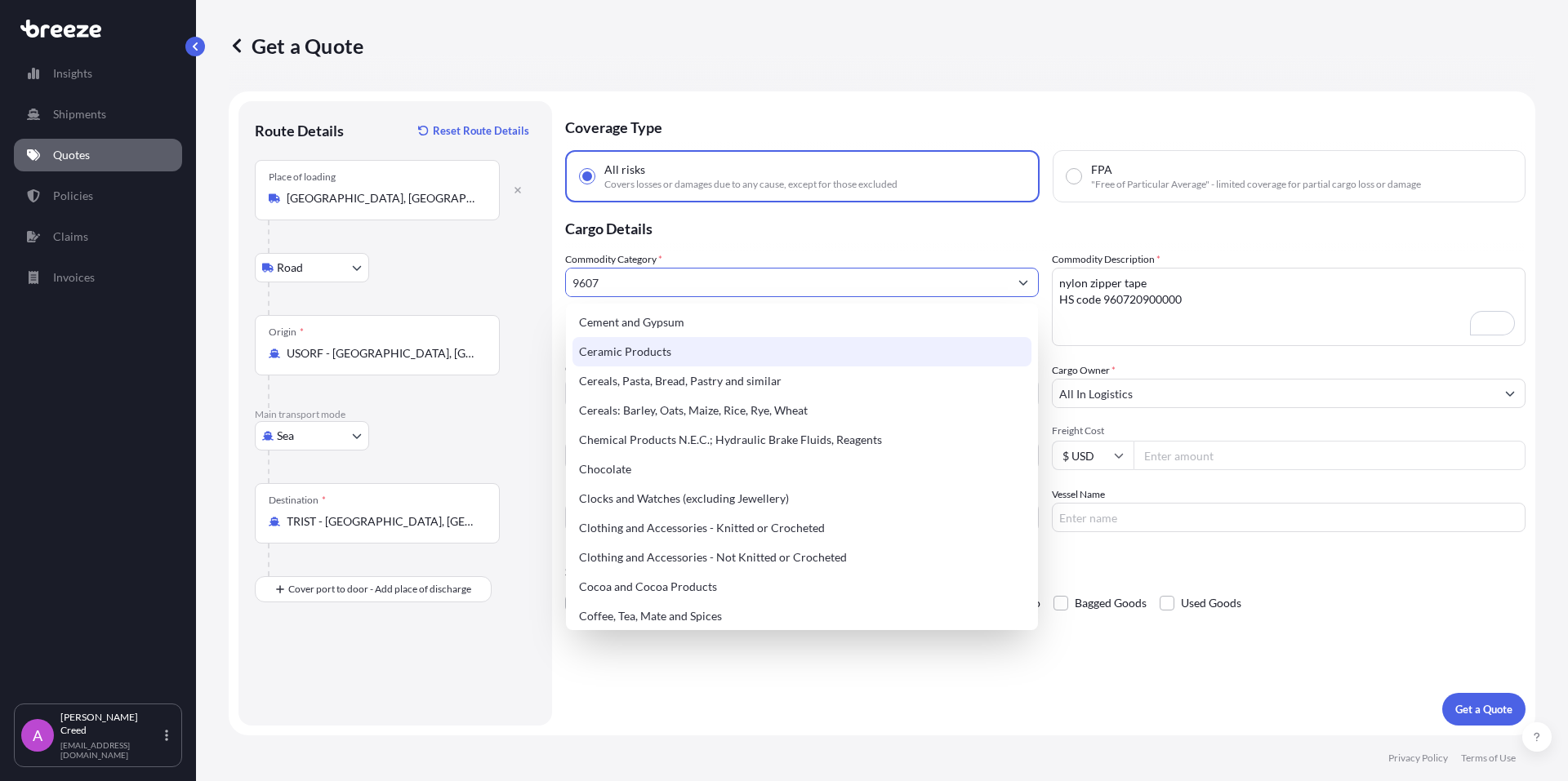
scroll to position [408, 0]
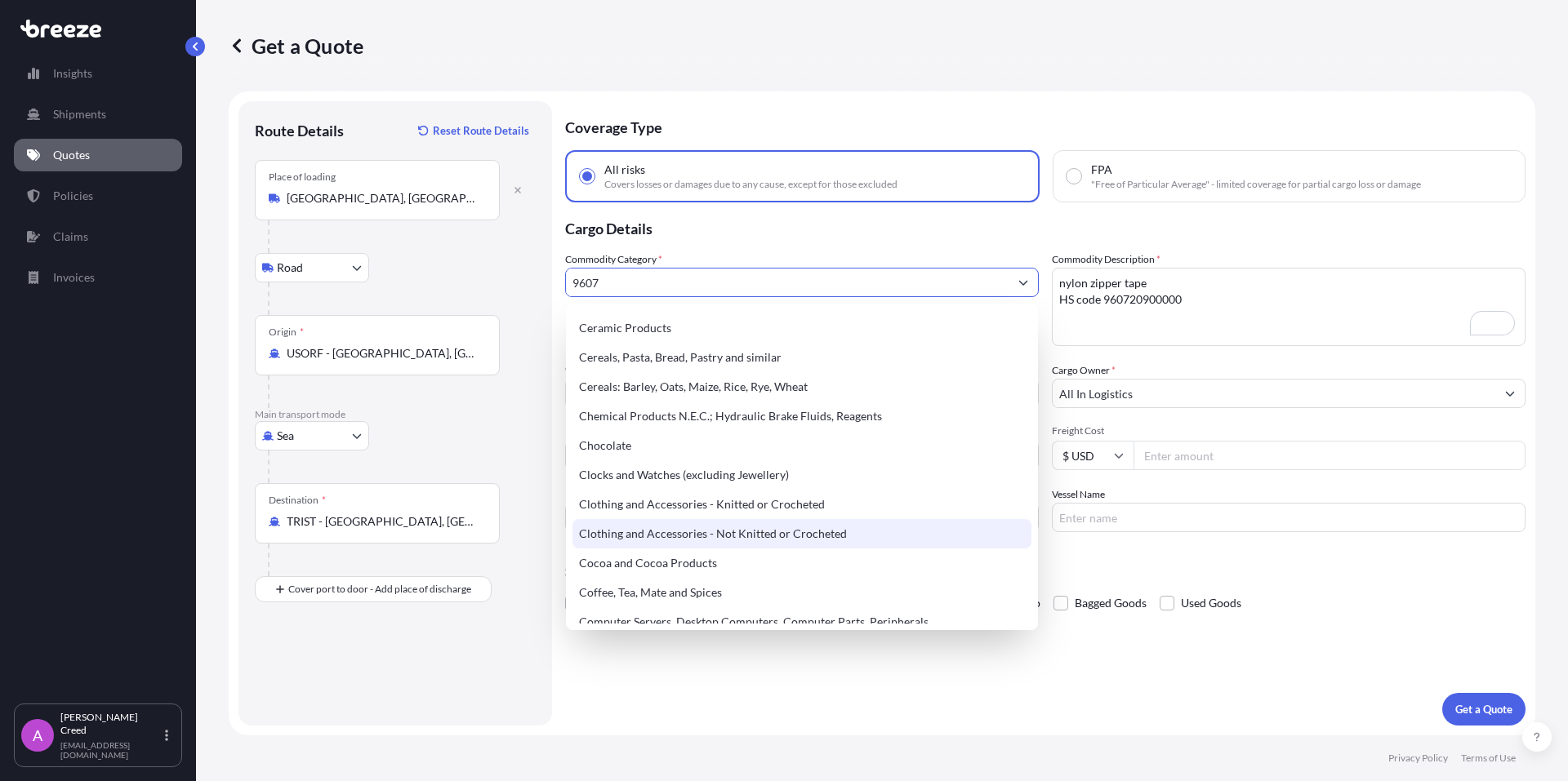
click at [712, 528] on div "Clothing and Accessories - Not Knitted or Crocheted" at bounding box center [802, 533] width 459 height 29
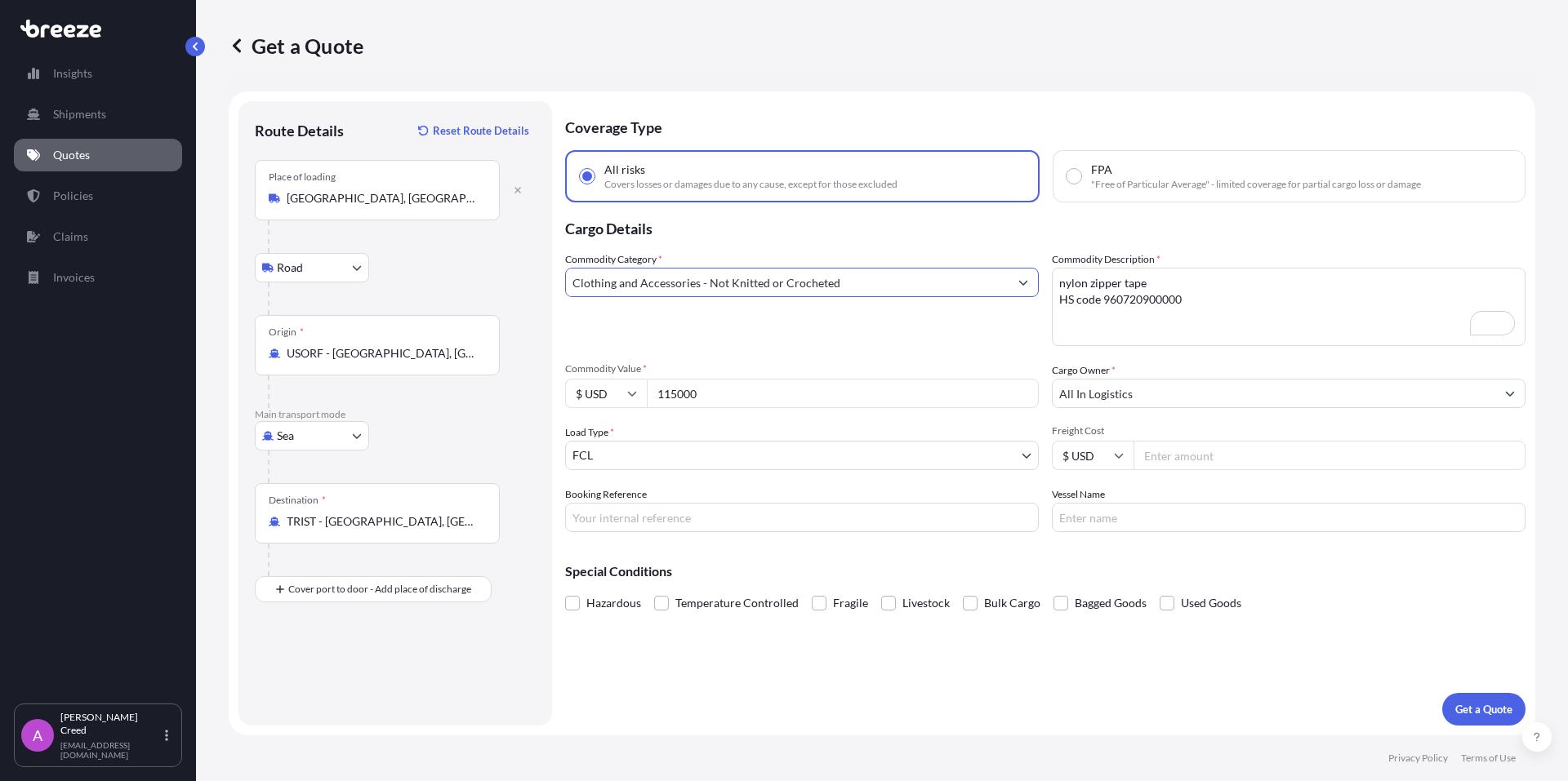
drag, startPoint x: 834, startPoint y: 285, endPoint x: 565, endPoint y: 289, distance: 269.0
click at [565, 289] on form "Route Details Reset Route Details Place of loading Norfolk, VA 23505, USA Road …" at bounding box center [881, 413] width 1307 height 644
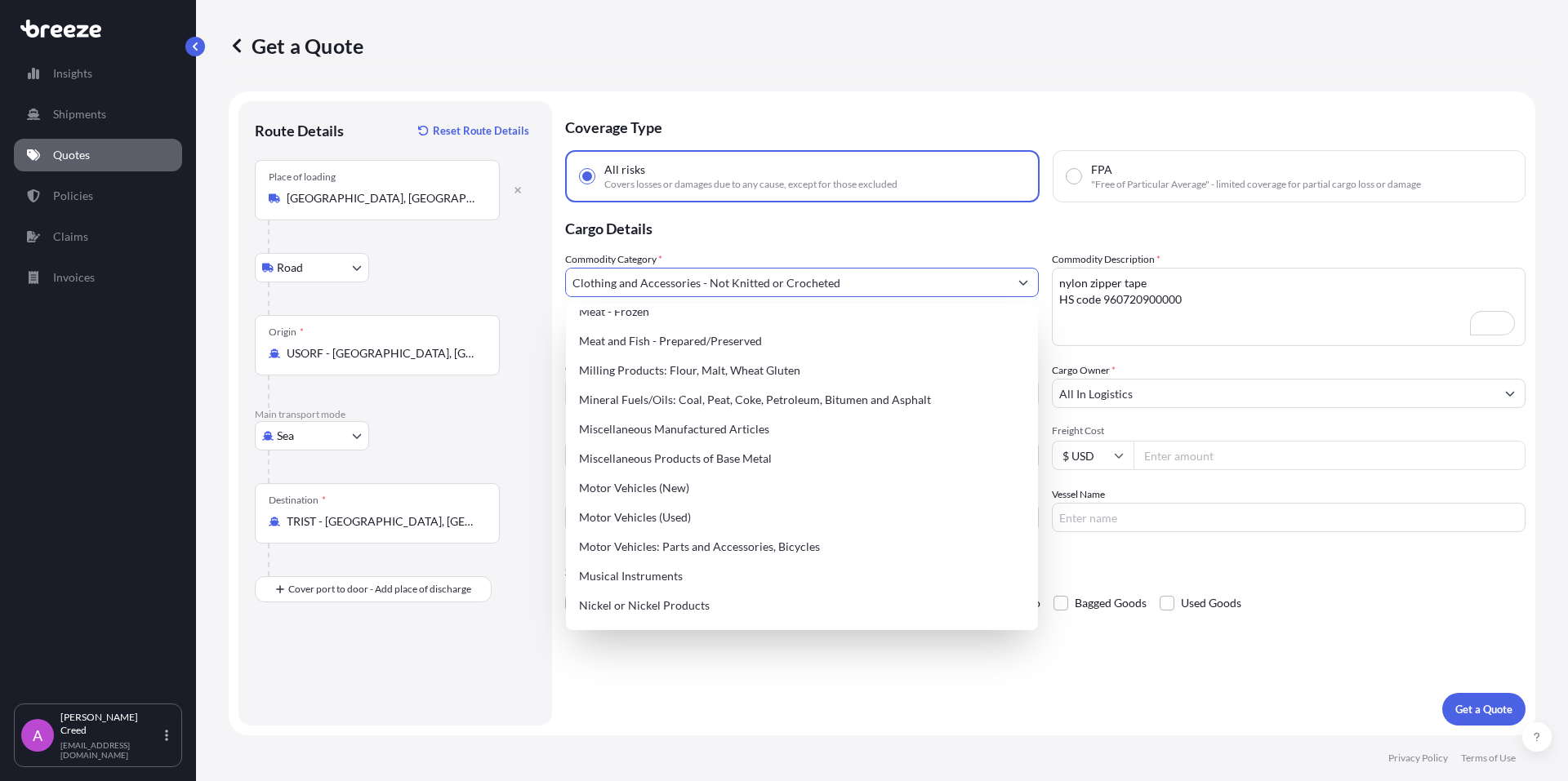
scroll to position [2286, 0]
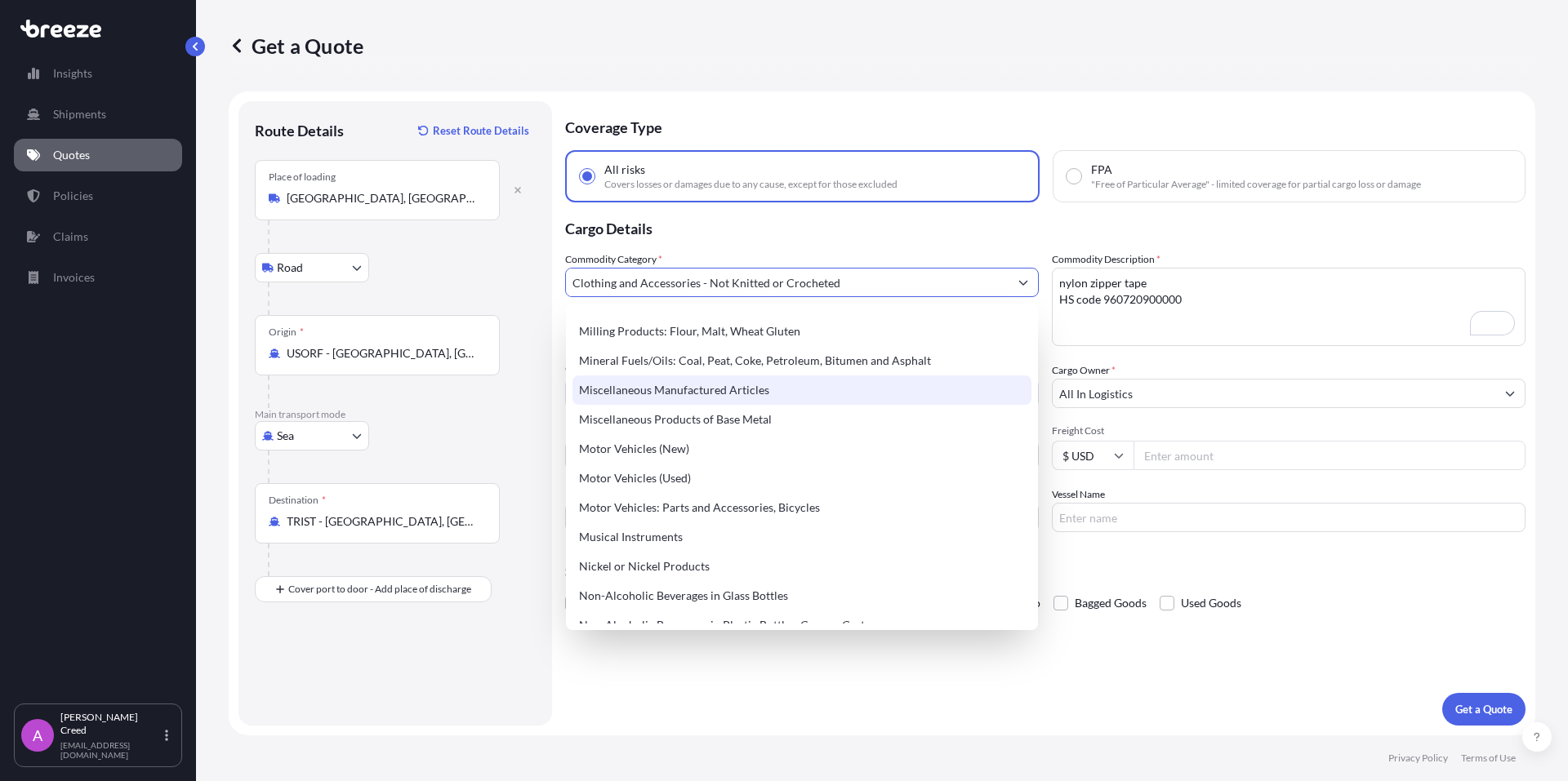
click at [762, 394] on div "Miscellaneous Manufactured Articles" at bounding box center [802, 390] width 459 height 29
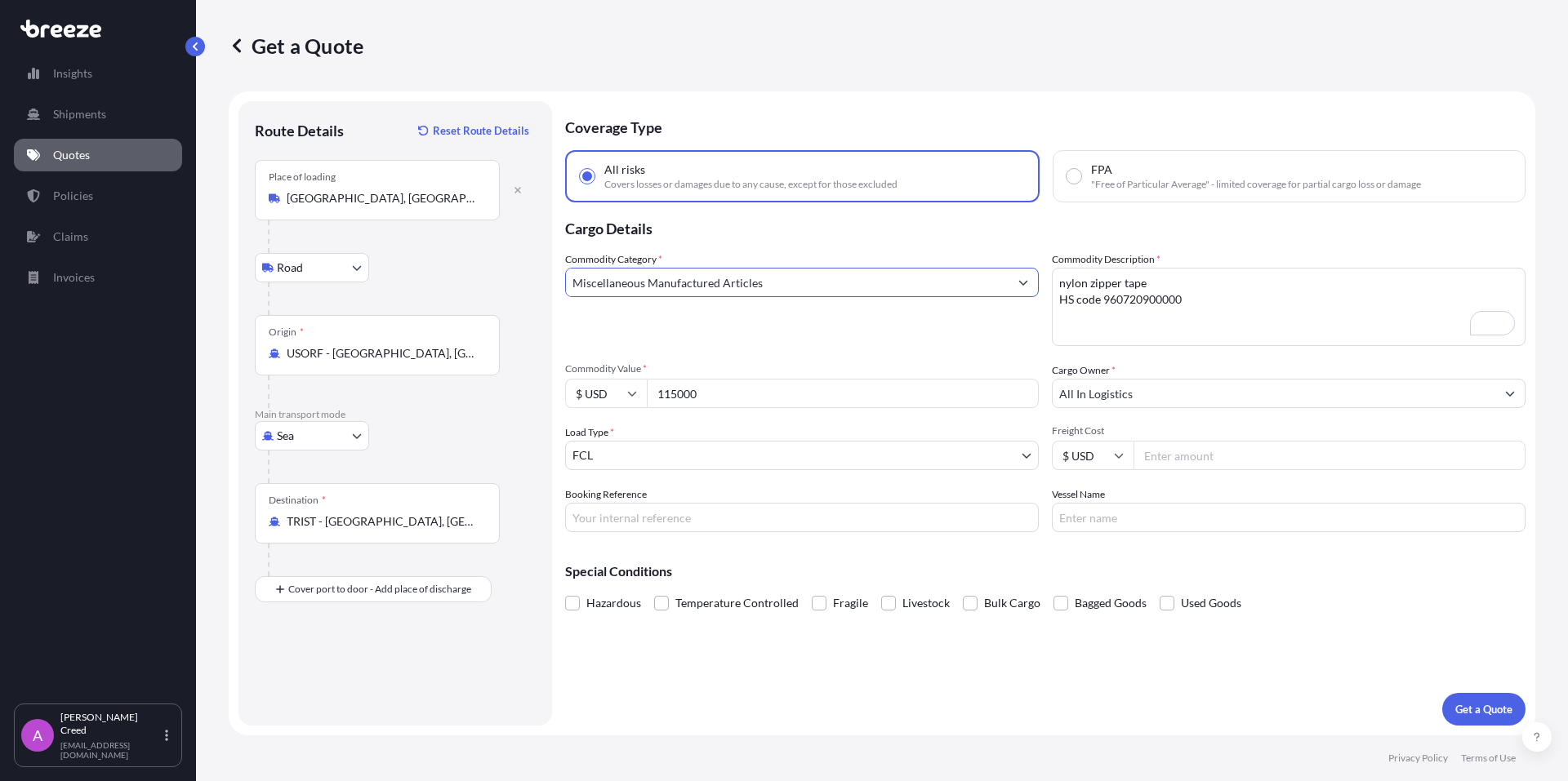
drag, startPoint x: 766, startPoint y: 281, endPoint x: 555, endPoint y: 275, distance: 211.1
click at [555, 275] on form "Route Details Reset Route Details Place of loading Norfolk, VA 23505, USA Road …" at bounding box center [881, 413] width 1307 height 644
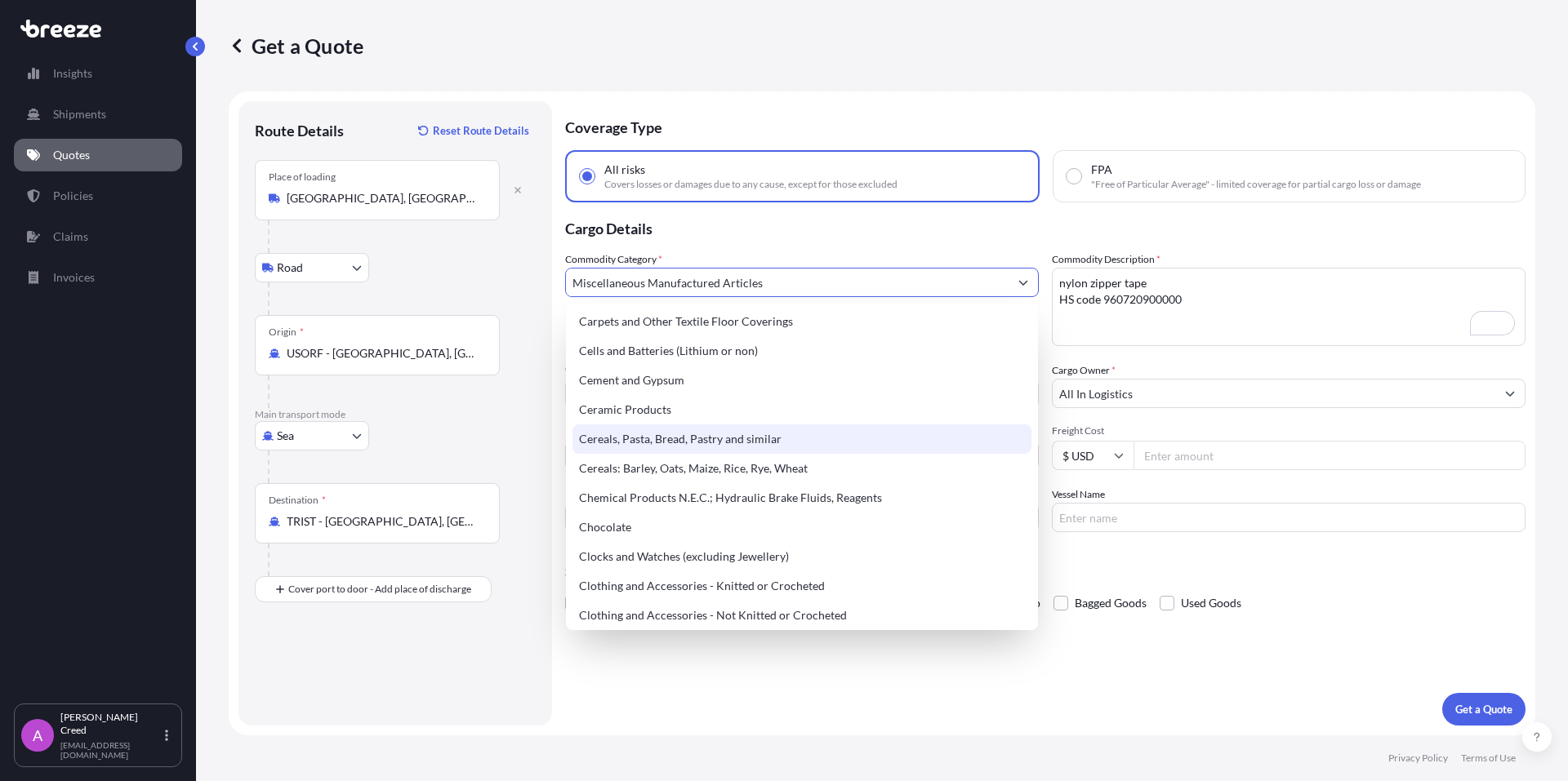
scroll to position [408, 0]
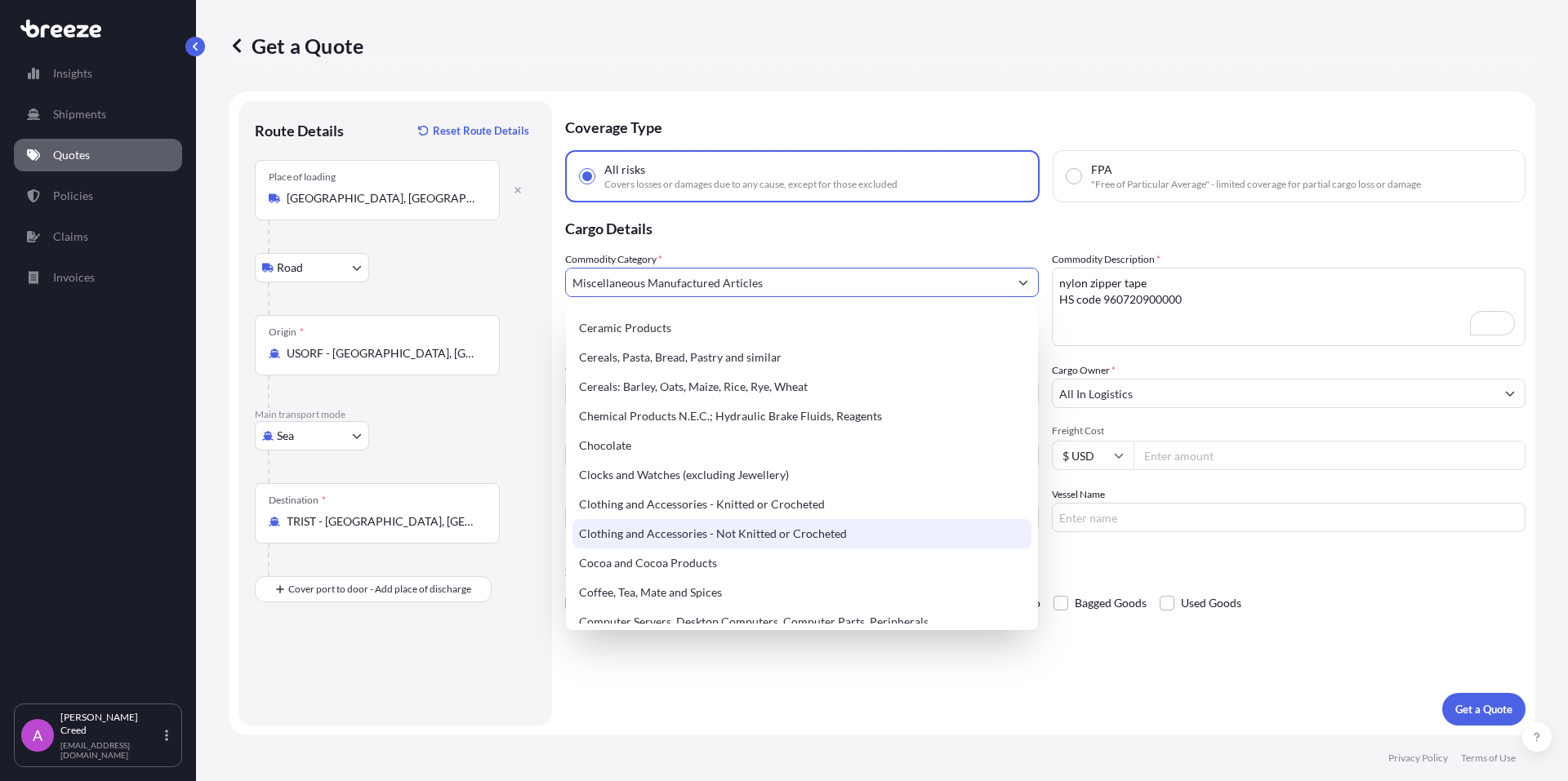
click at [753, 529] on div "Clothing and Accessories - Not Knitted or Crocheted" at bounding box center [802, 533] width 459 height 29
type input "Clothing and Accessories - Not Knitted or Crocheted"
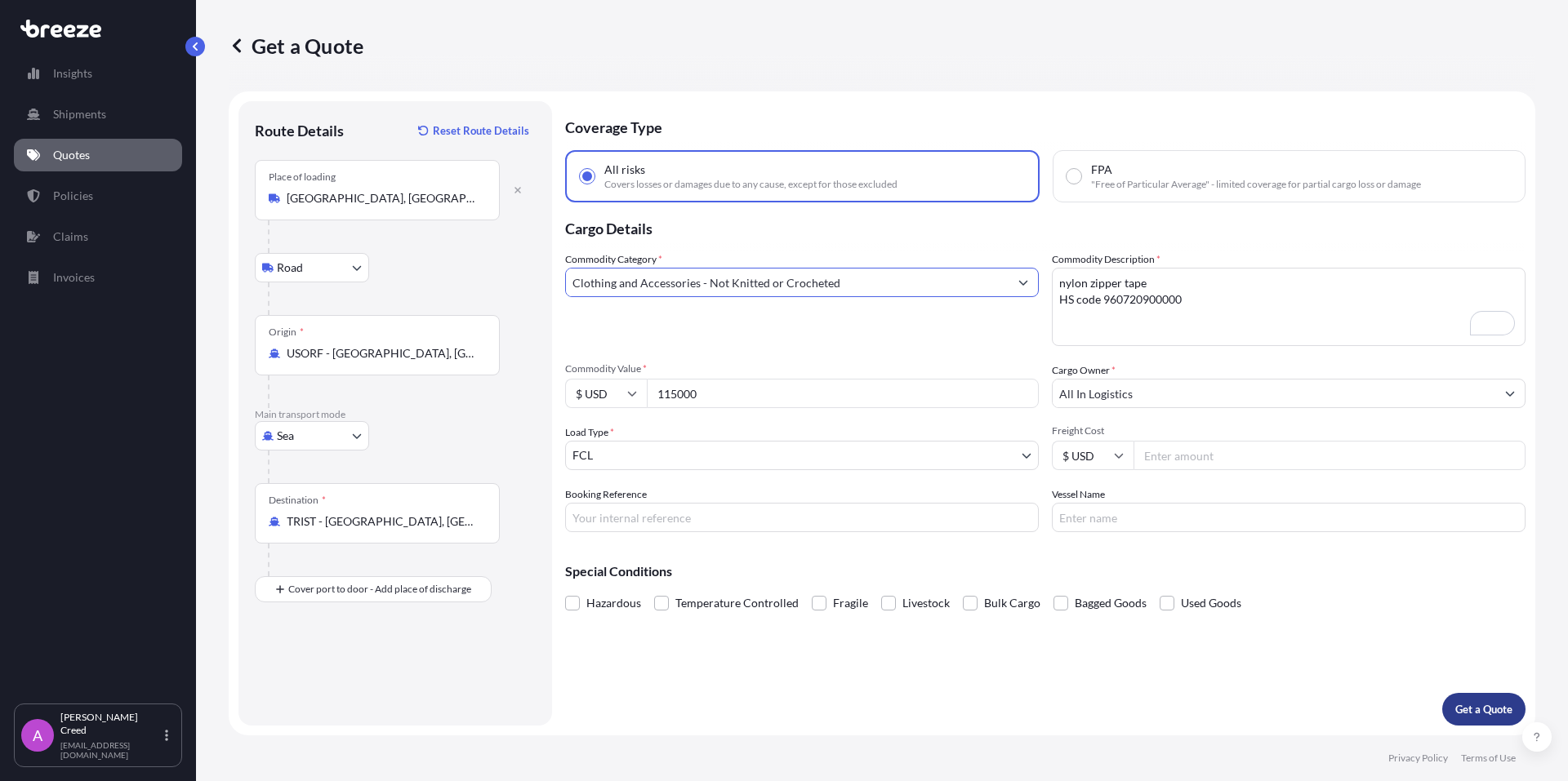
click at [1497, 720] on button "Get a Quote" at bounding box center [1483, 709] width 83 height 33
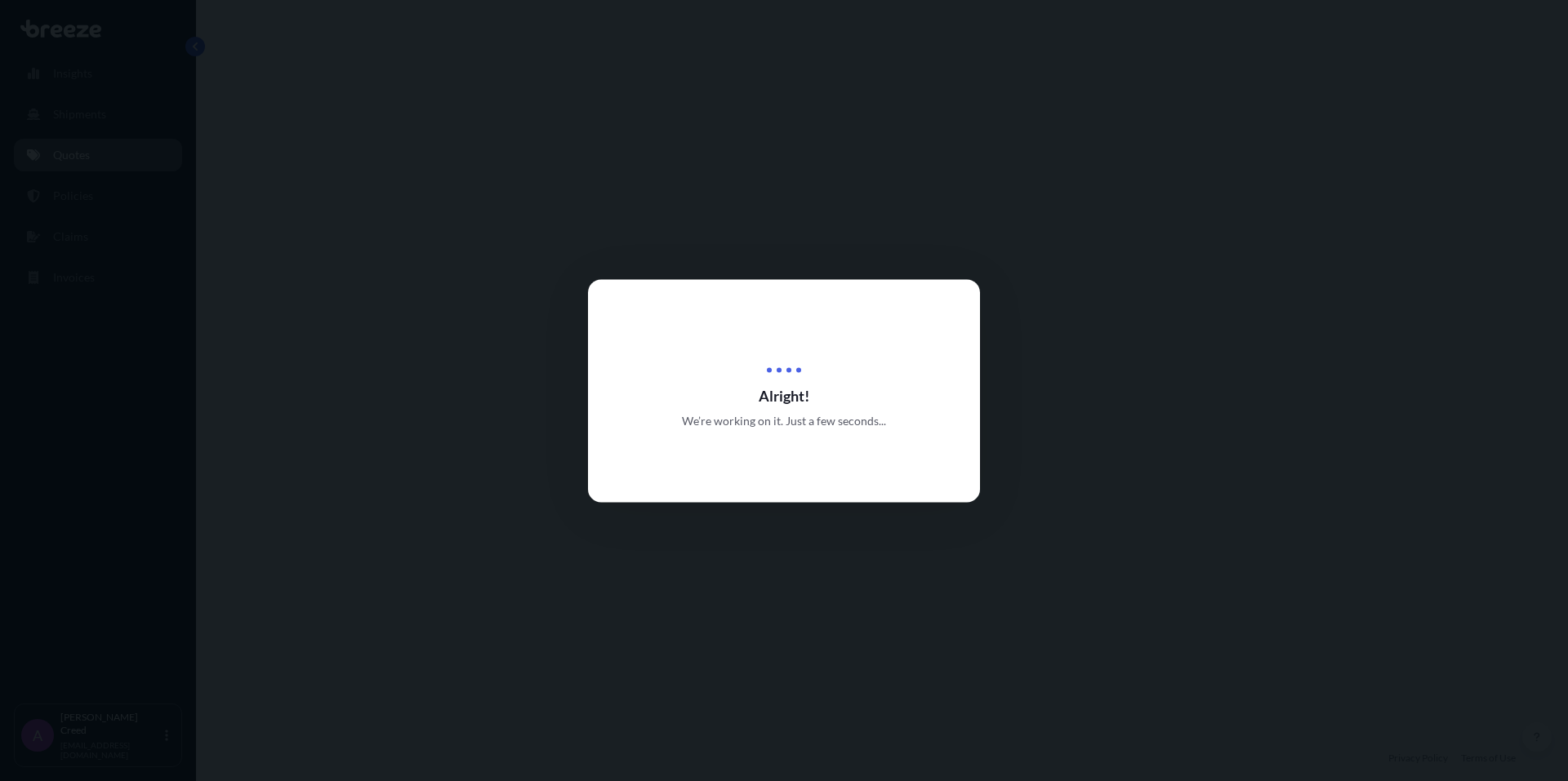
select select "Road"
select select "Sea"
select select "2"
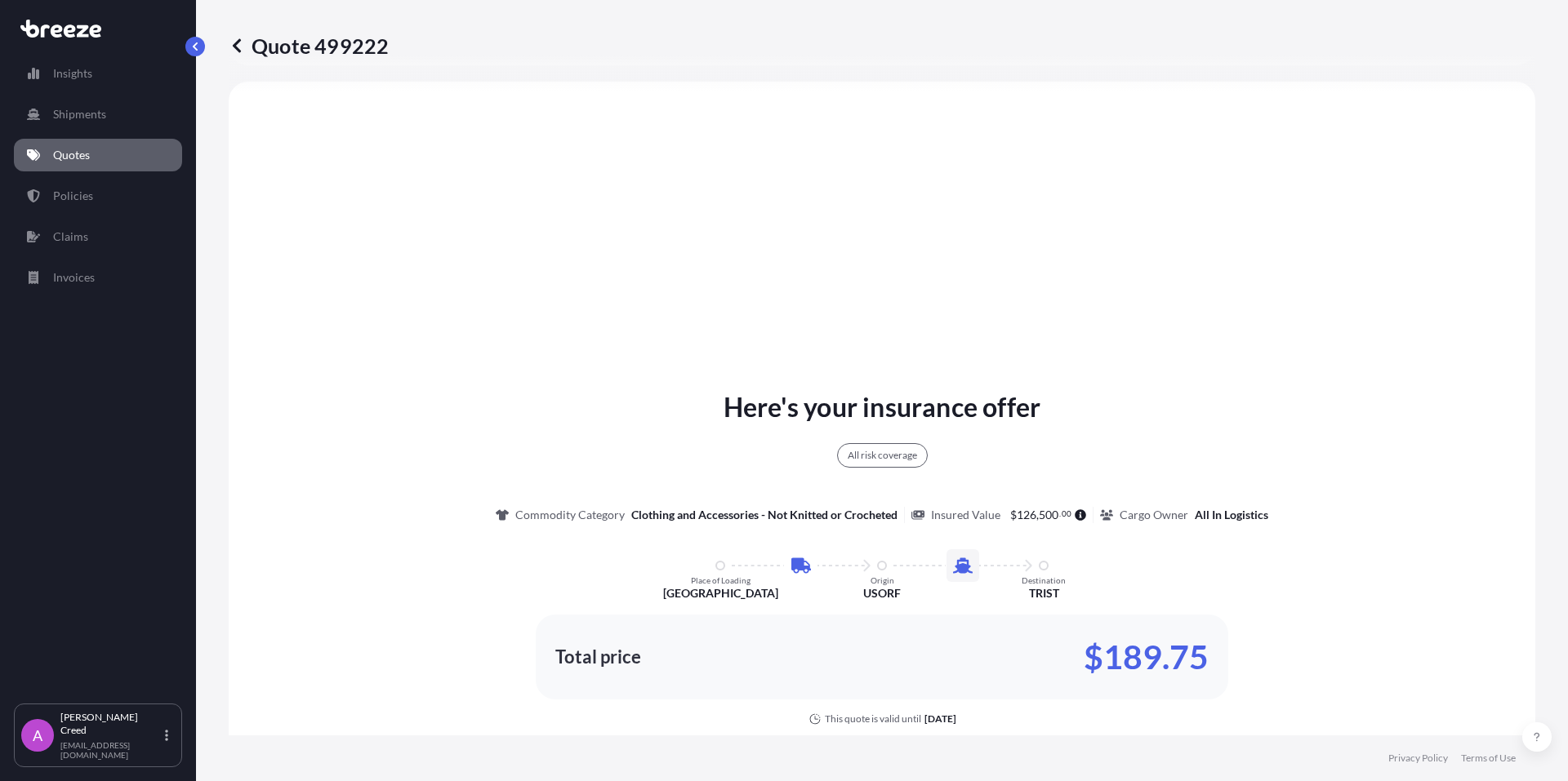
scroll to position [674, 0]
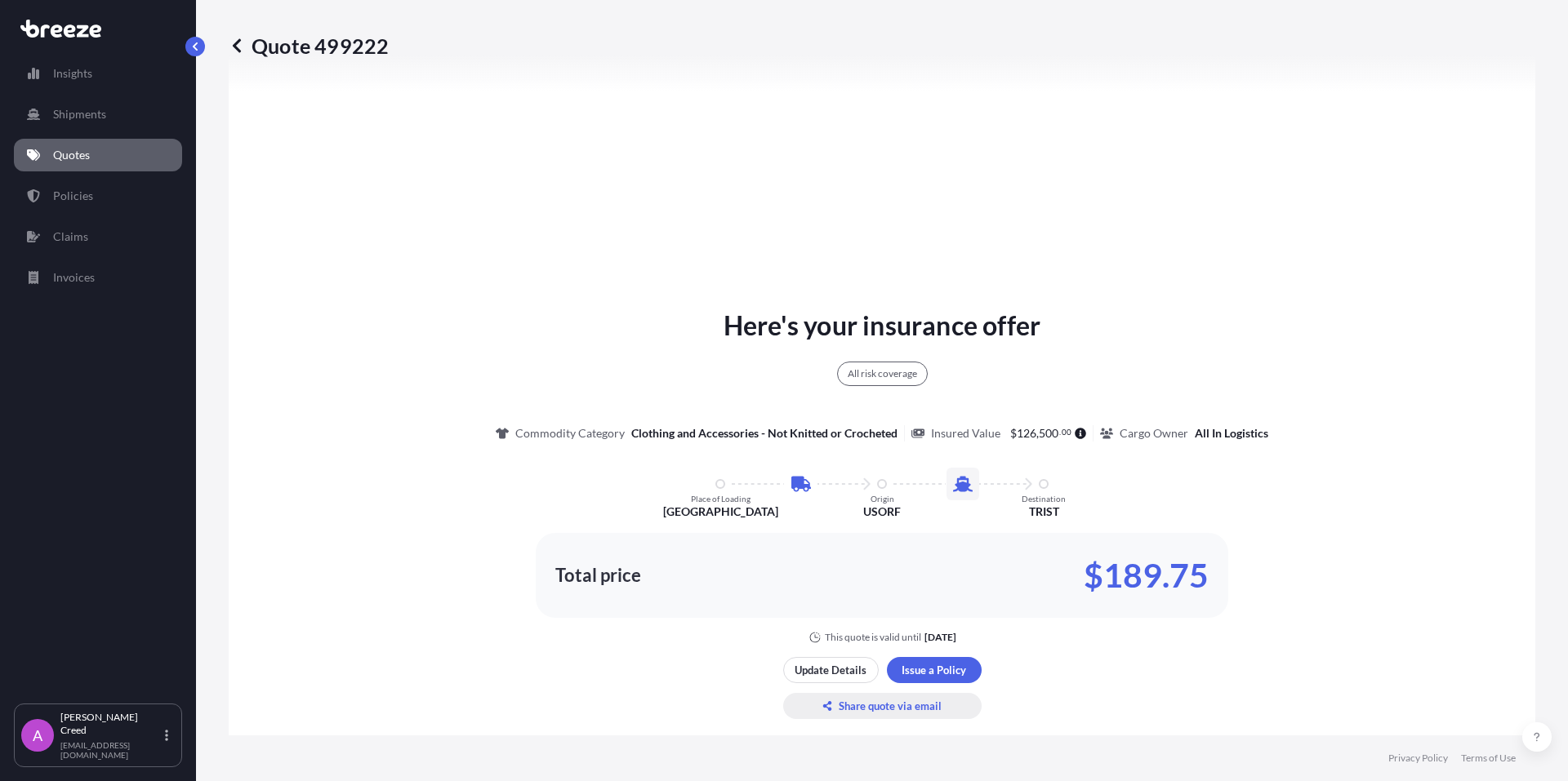
click at [888, 704] on p "Share quote via email" at bounding box center [890, 706] width 103 height 16
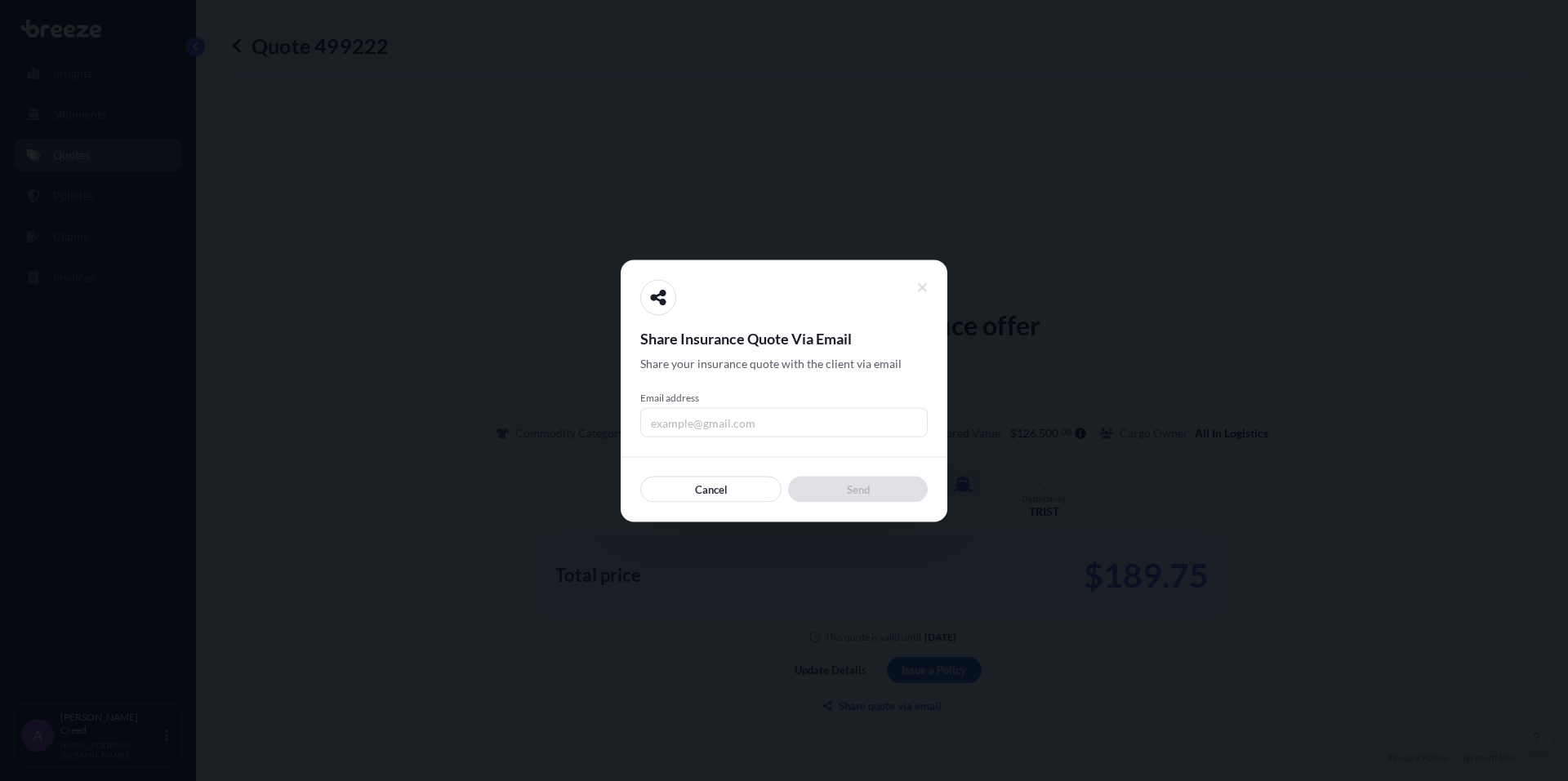
click at [717, 421] on input "Email address" at bounding box center [784, 422] width 288 height 29
type input "allinground1@allinls.com"
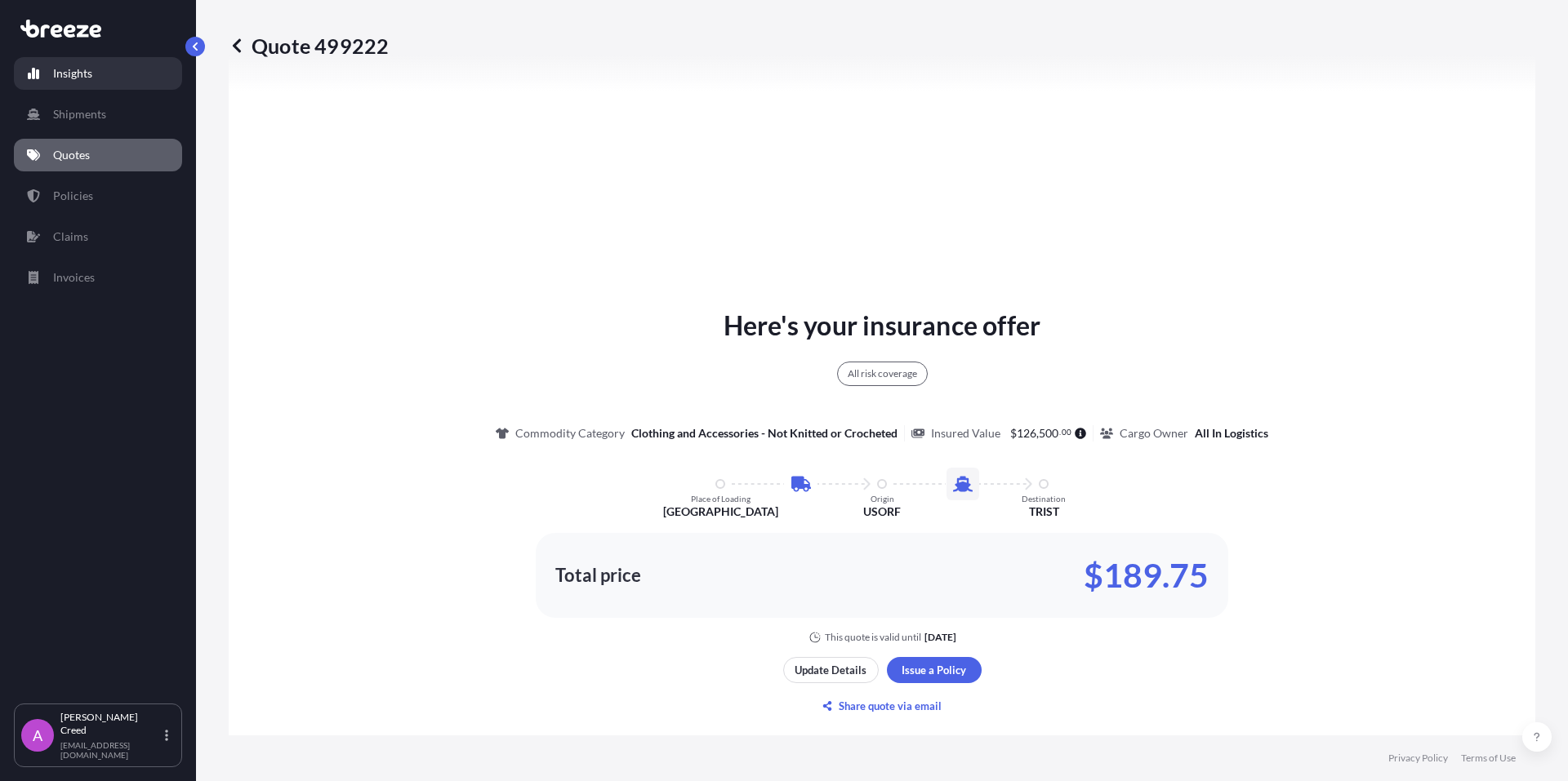
click at [88, 74] on p "Insights" at bounding box center [72, 74] width 39 height 16
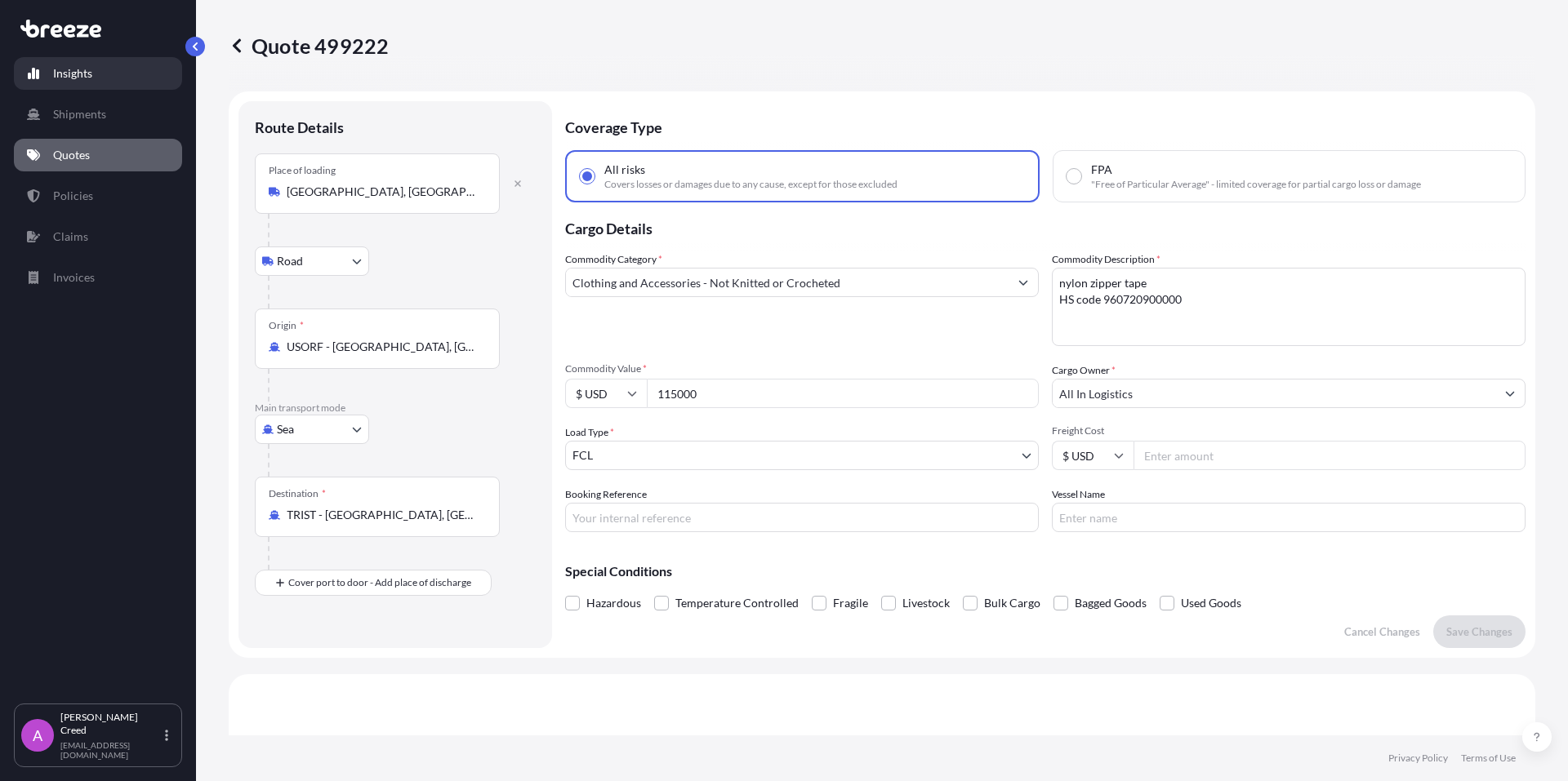
select select "2025"
